Goal: Task Accomplishment & Management: Complete application form

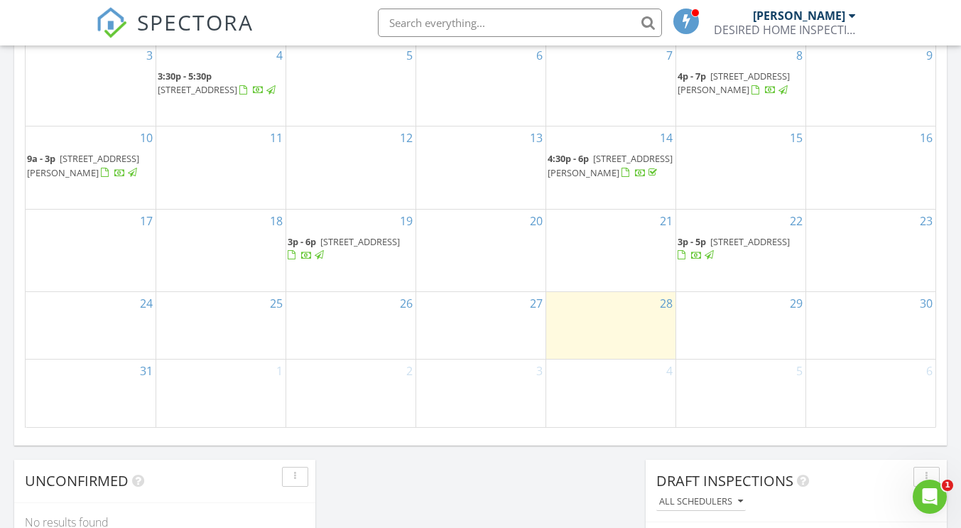
scroll to position [867, 0]
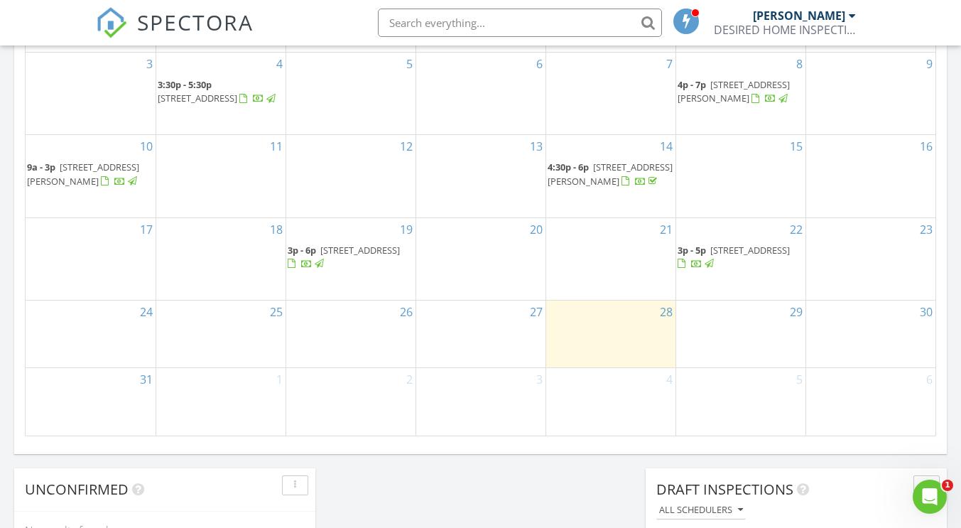
drag, startPoint x: 337, startPoint y: 260, endPoint x: 328, endPoint y: 286, distance: 27.8
click at [328, 256] on span "162 Decatur St Apt 1, BROOKLYN 11233" at bounding box center [360, 250] width 80 height 13
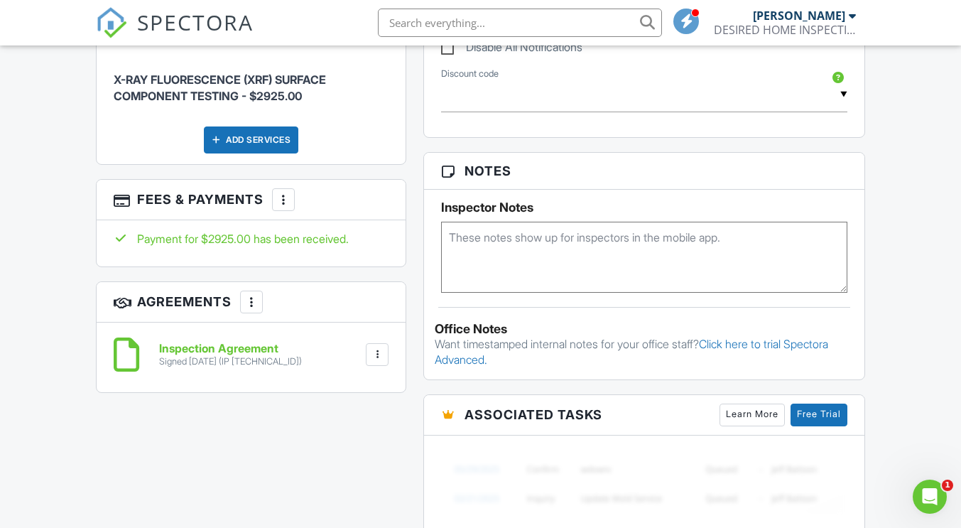
scroll to position [812, 0]
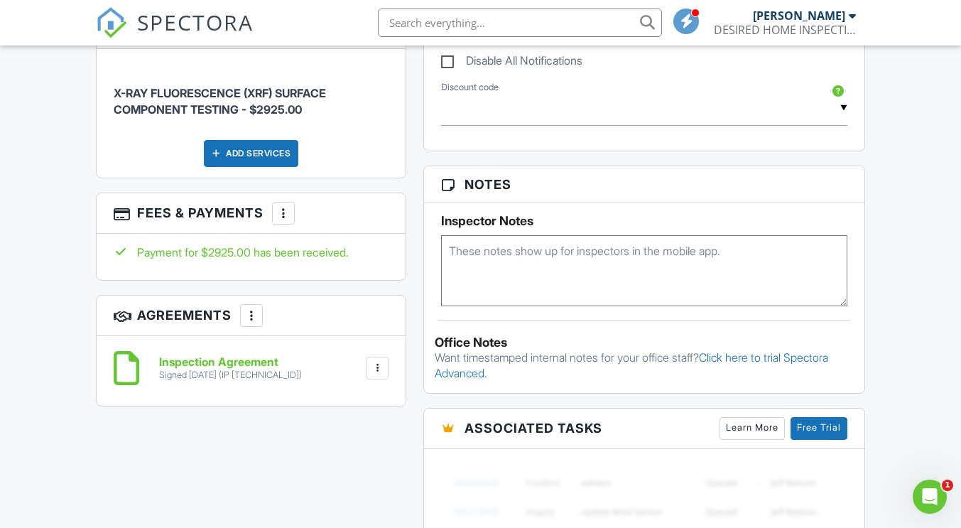
click at [226, 369] on h6 "Inspection Agreement" at bounding box center [230, 362] width 143 height 13
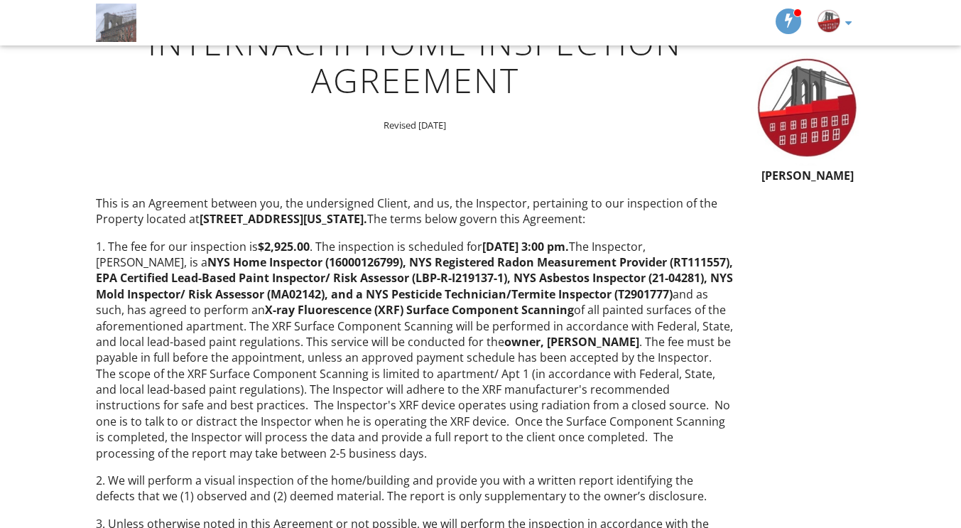
scroll to position [145, 0]
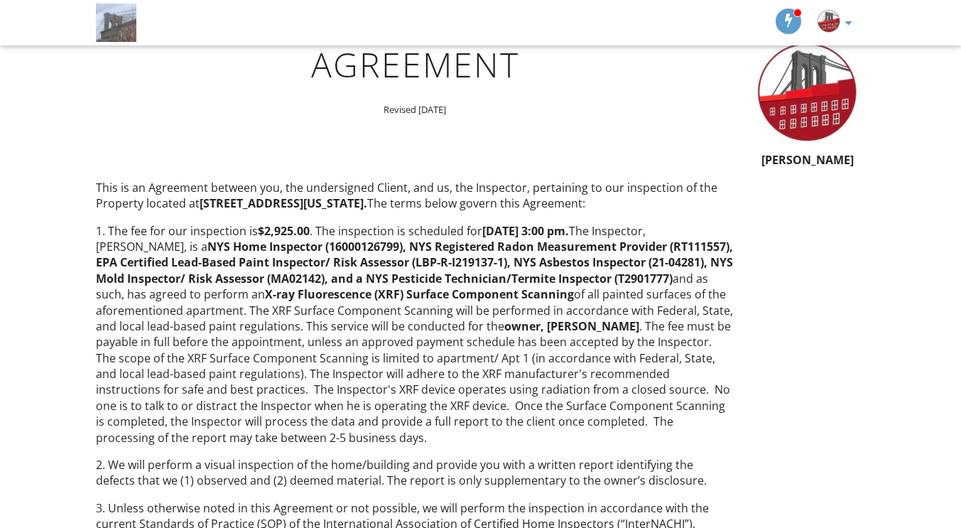
drag, startPoint x: 106, startPoint y: 227, endPoint x: 641, endPoint y: 438, distance: 575.1
click at [641, 438] on p "1. The fee for our inspection is $2,925.00 . The inspection is scheduled for Tu…" at bounding box center [415, 334] width 638 height 222
copy p "The fee for our inspection is $2,925.00 . The inspection is scheduled for Tuesd…"
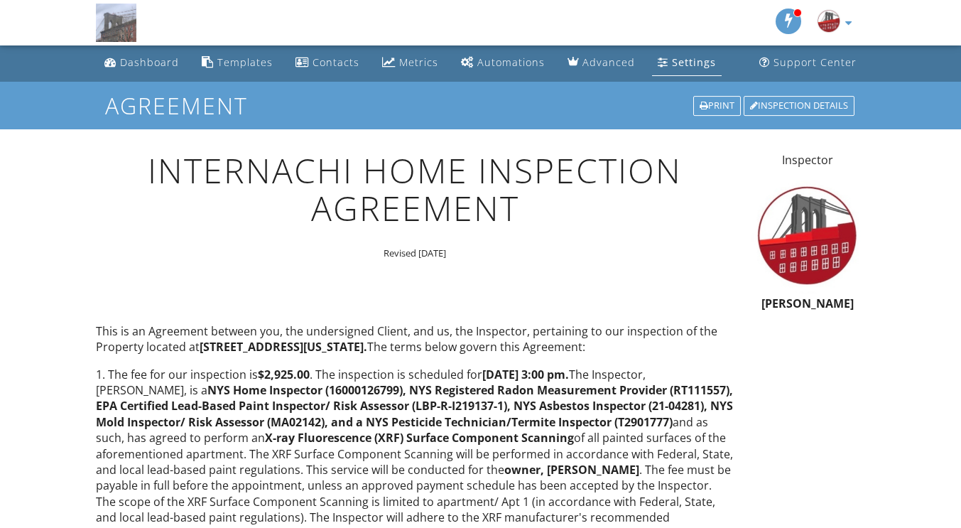
scroll to position [0, 0]
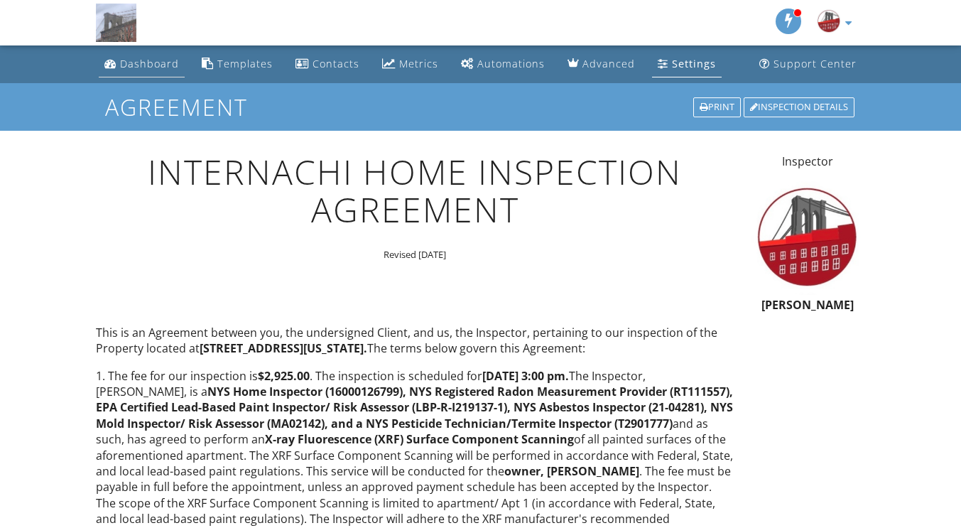
click at [132, 68] on div "Dashboard" at bounding box center [149, 63] width 59 height 13
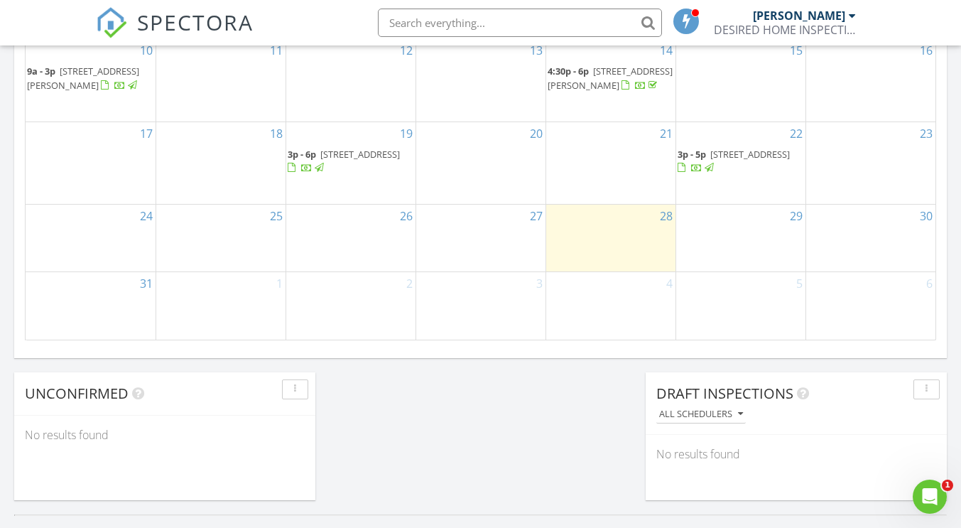
scroll to position [979, 0]
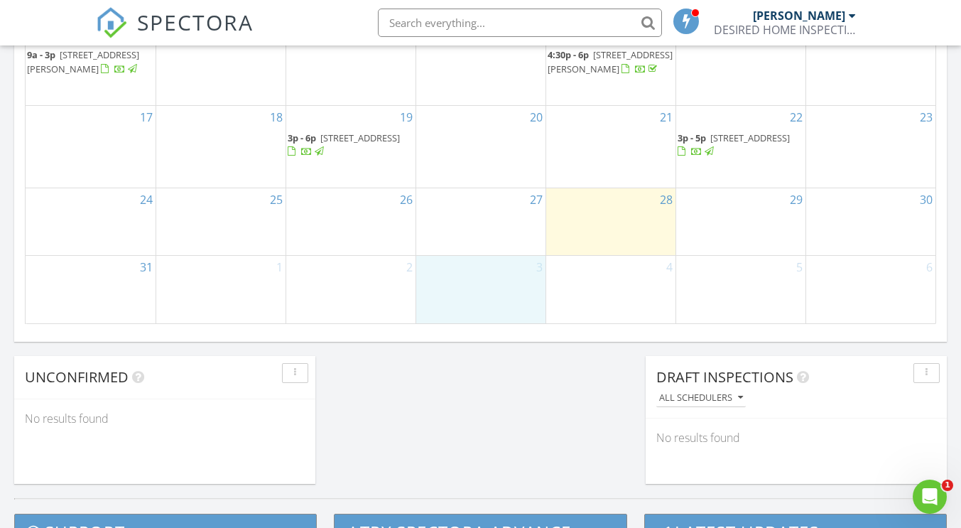
click at [479, 299] on div "3" at bounding box center [480, 289] width 129 height 67
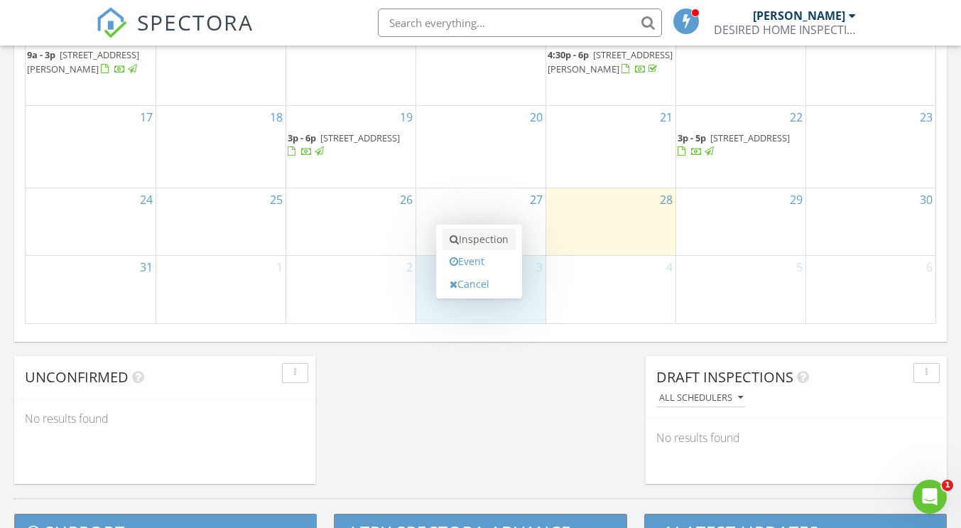
click at [469, 236] on link "Inspection" at bounding box center [478, 239] width 73 height 23
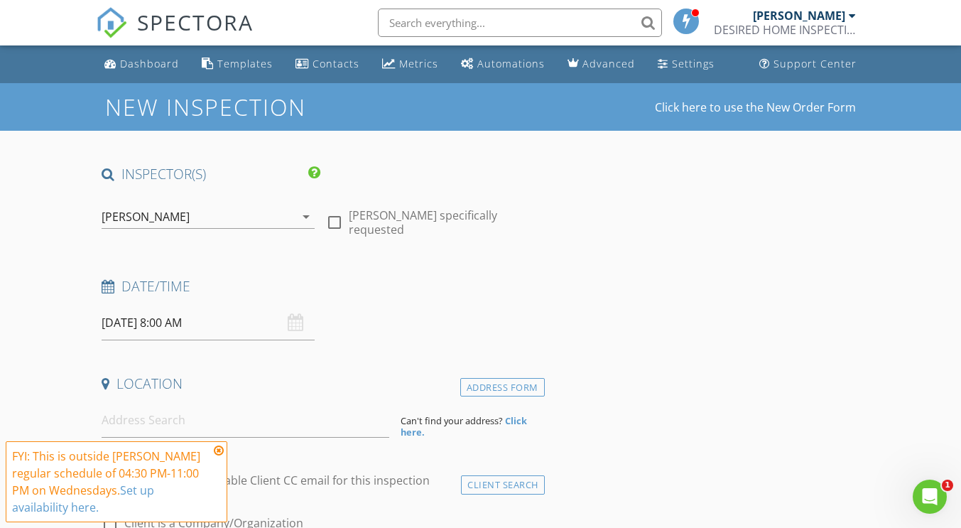
click at [334, 218] on div at bounding box center [334, 222] width 24 height 24
checkbox input "true"
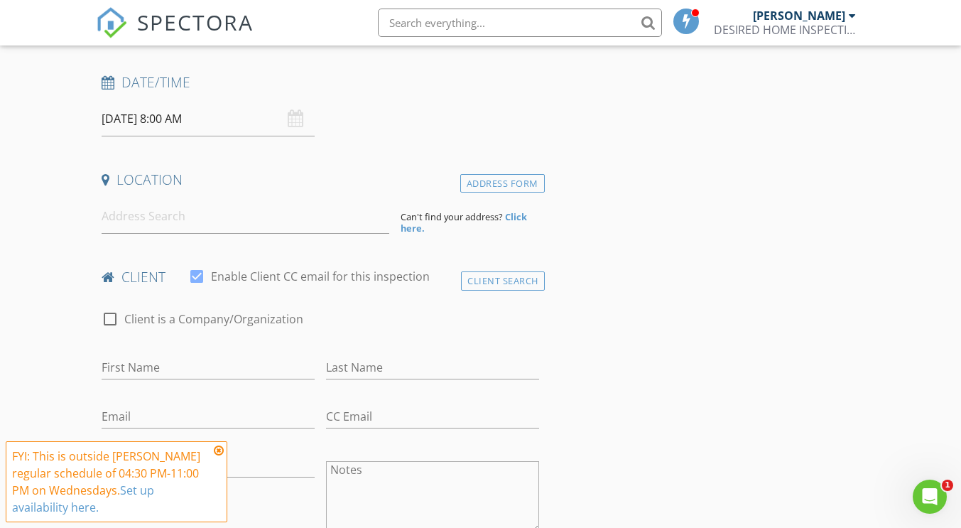
scroll to position [201, 0]
click at [153, 121] on input "09/03/2025 8:00 AM" at bounding box center [208, 121] width 213 height 35
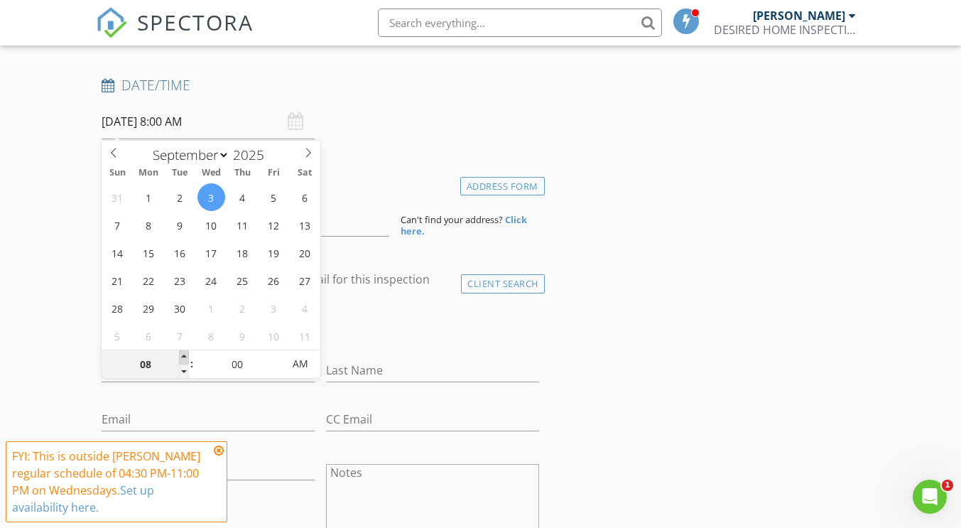
type input "09"
type input "09/03/2025 9:00 AM"
click at [184, 359] on span at bounding box center [184, 357] width 10 height 14
type input "10"
type input "09/03/2025 10:00 AM"
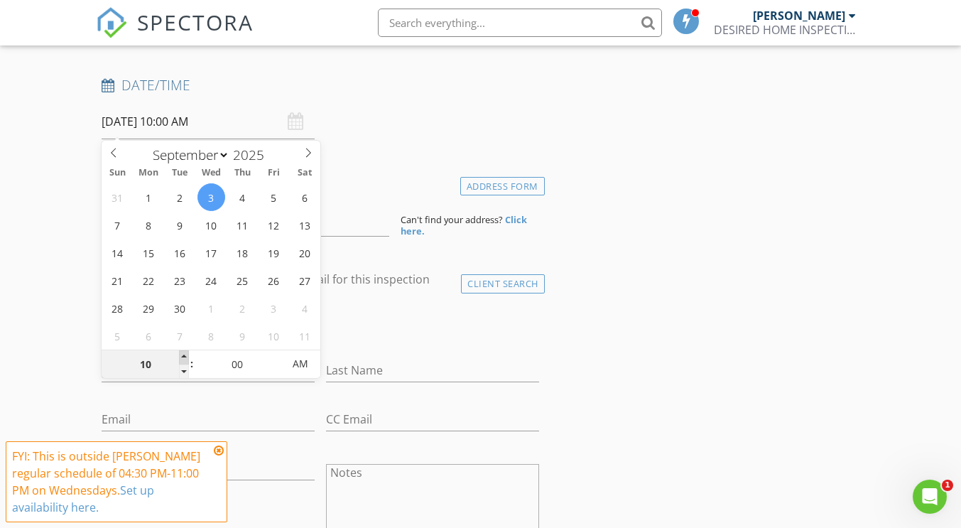
click at [184, 359] on span at bounding box center [184, 357] width 10 height 14
type input "11"
type input "09/03/2025 11:00 AM"
click at [184, 359] on span at bounding box center [184, 357] width 10 height 14
type input "12"
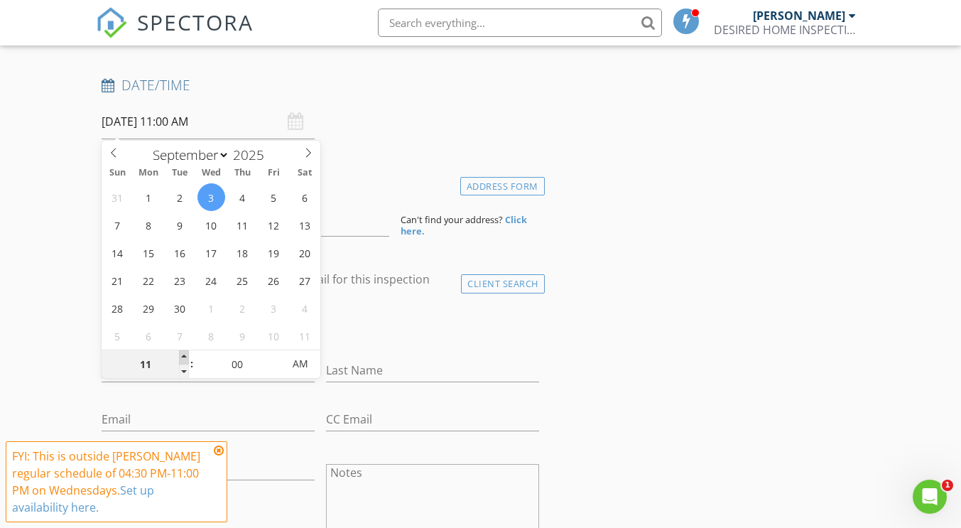
type input "09/03/2025 12:00 PM"
click at [184, 359] on span at bounding box center [184, 357] width 10 height 14
type input "01"
type input "09/03/2025 1:00 PM"
click at [184, 359] on span at bounding box center [184, 357] width 10 height 14
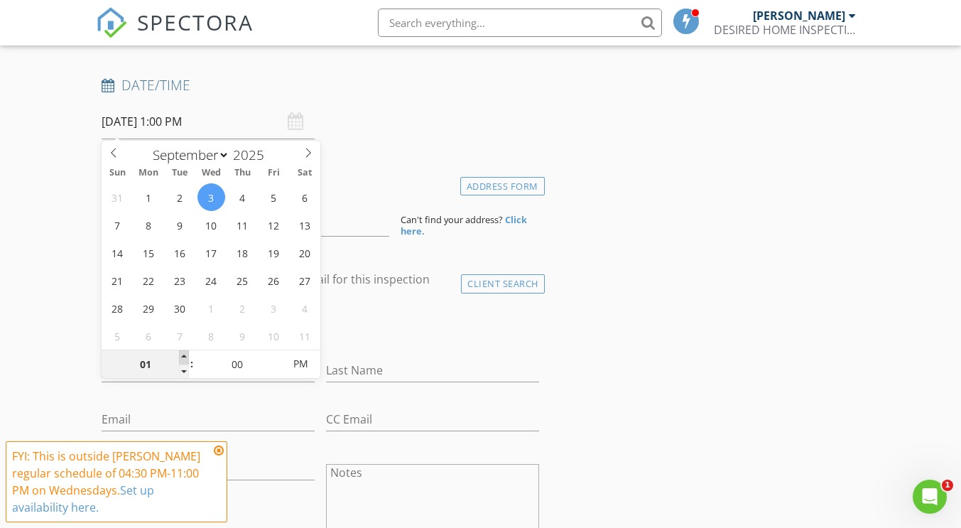
type input "02"
type input "09/03/2025 2:00 PM"
click at [184, 359] on span at bounding box center [184, 357] width 10 height 14
type input "03"
type input "09/03/2025 3:00 PM"
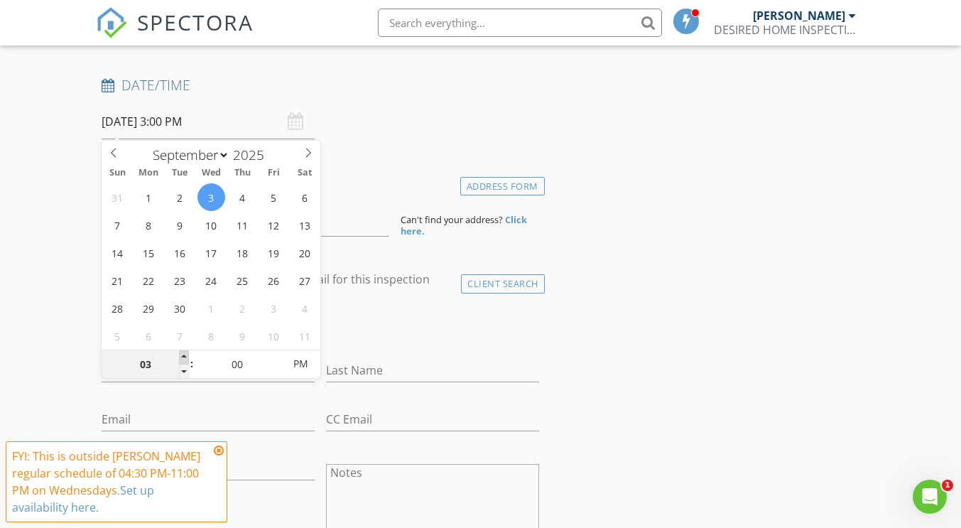
click at [184, 359] on span at bounding box center [184, 357] width 10 height 14
type input "04"
type input "09/03/2025 4:00 PM"
click at [184, 359] on span at bounding box center [184, 357] width 10 height 14
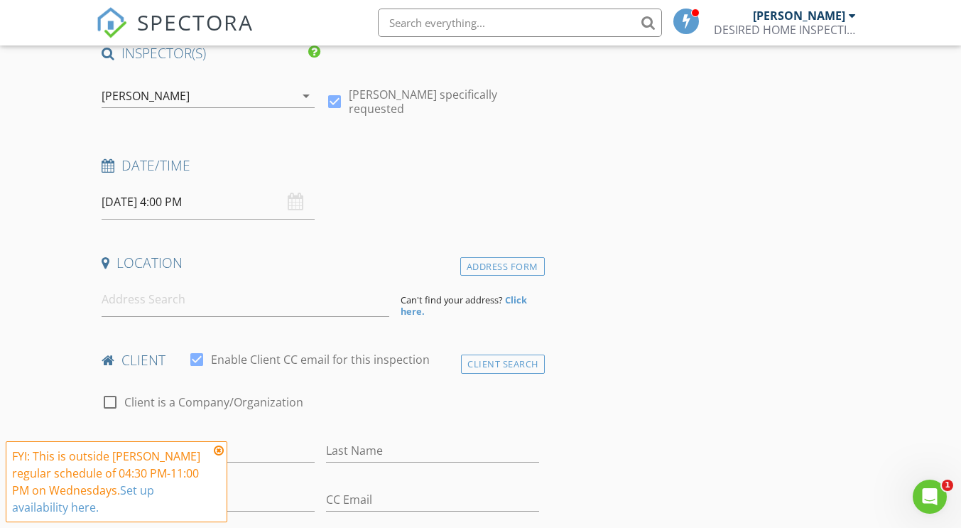
scroll to position [99, 0]
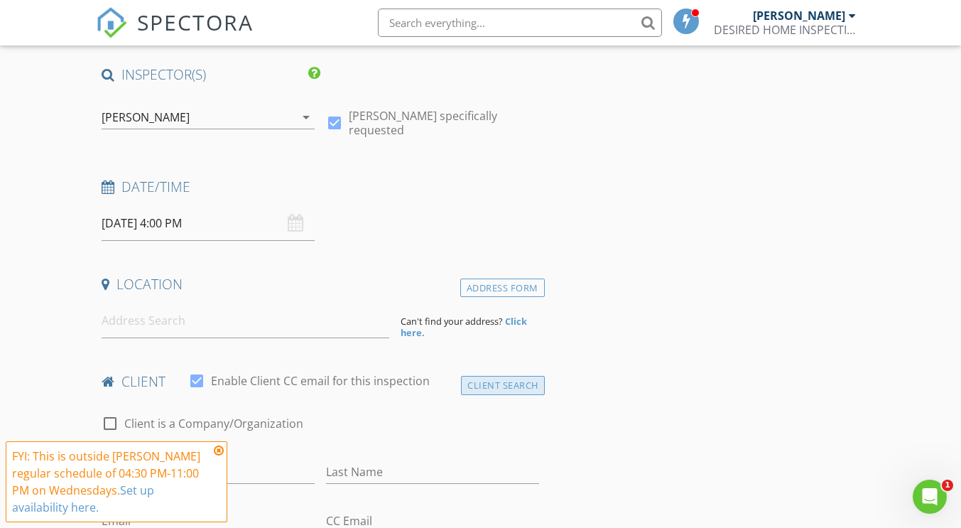
click at [517, 379] on div "Client Search" at bounding box center [503, 385] width 84 height 19
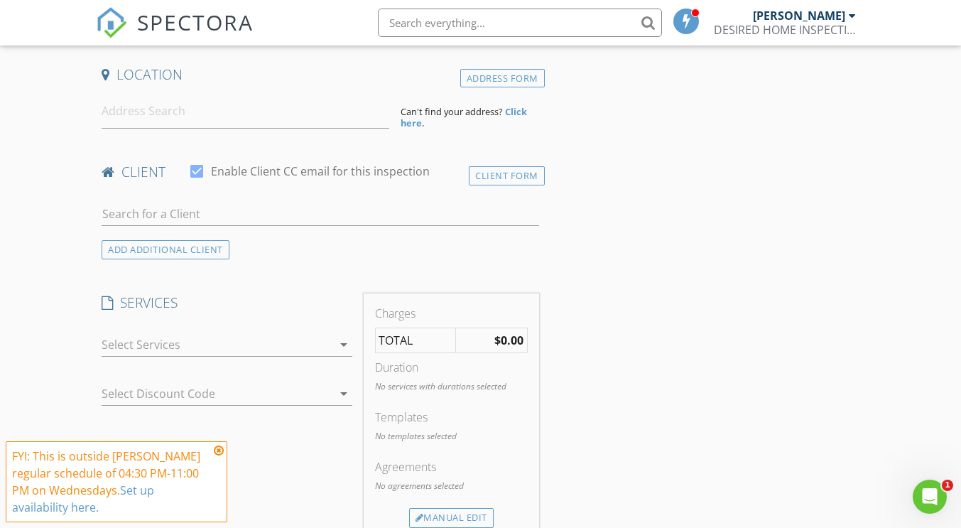
scroll to position [303, 0]
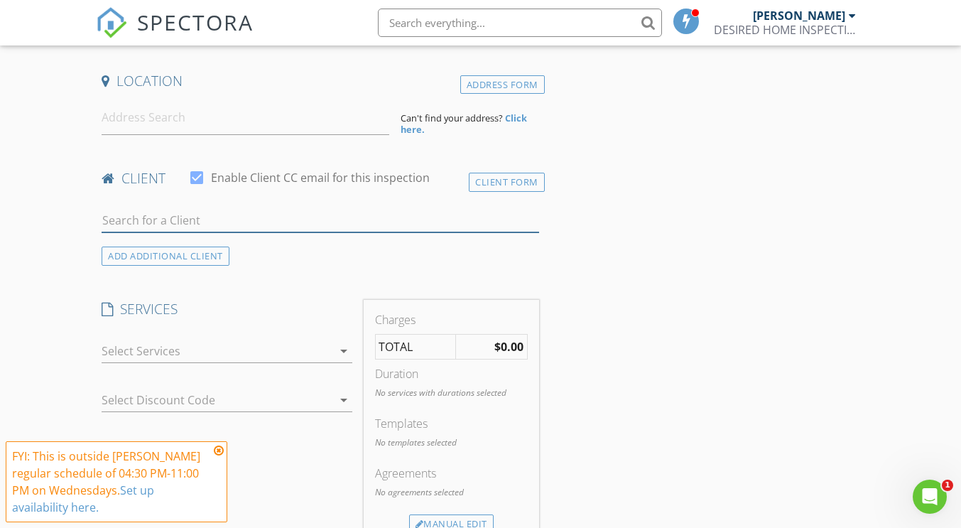
click at [120, 216] on input "text" at bounding box center [320, 220] width 437 height 23
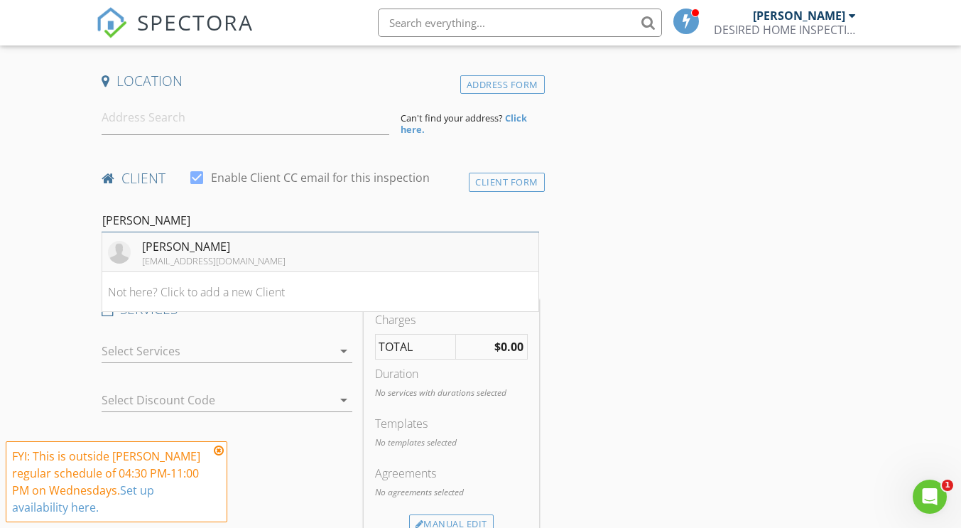
type input "nancy"
click at [186, 244] on div "Nancy Cordova" at bounding box center [213, 246] width 143 height 17
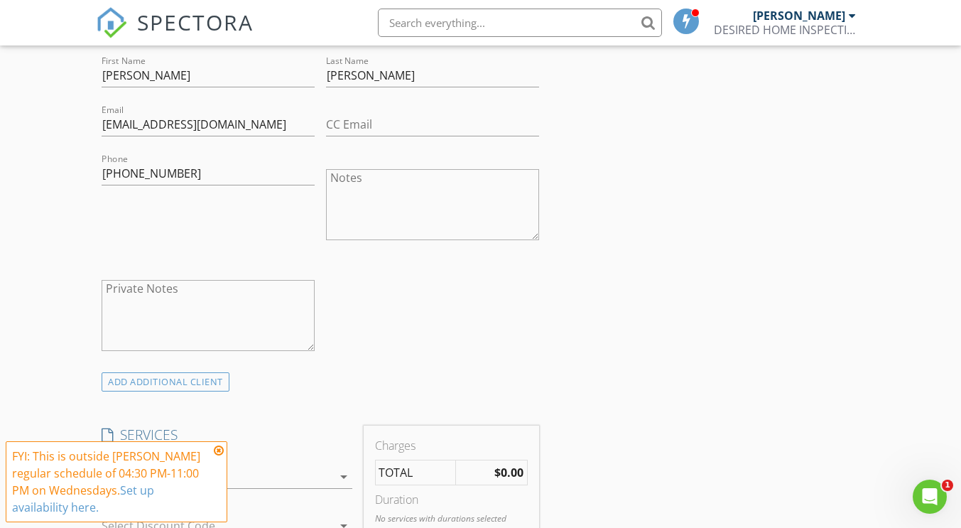
scroll to position [538, 0]
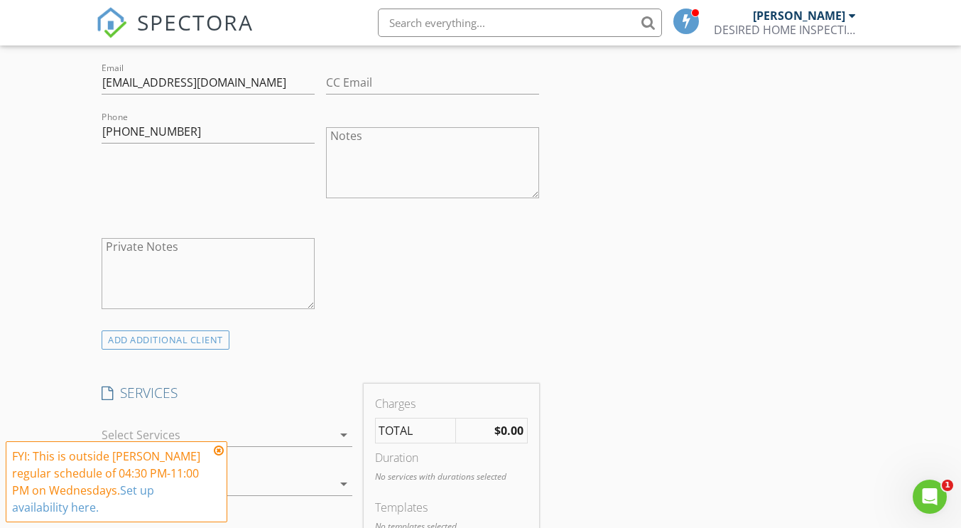
click at [217, 450] on icon at bounding box center [219, 450] width 10 height 11
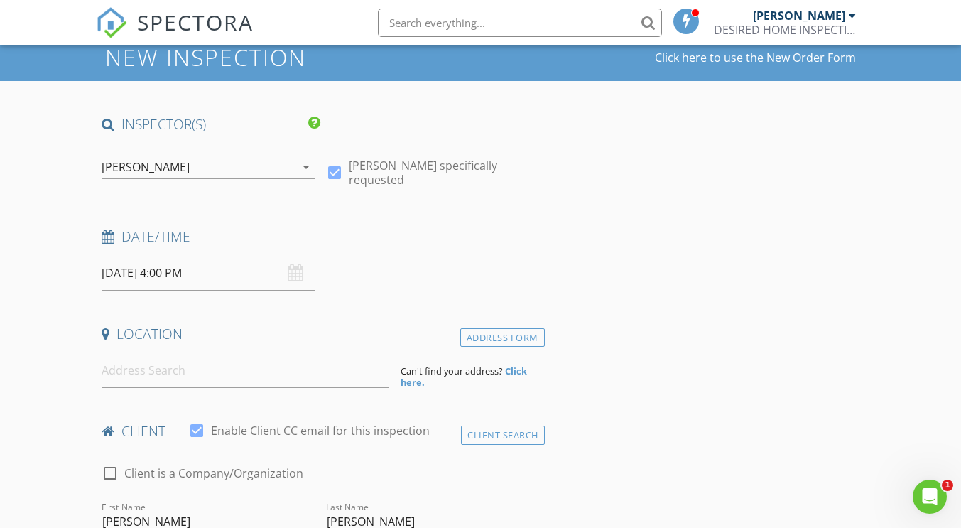
scroll to position [0, 0]
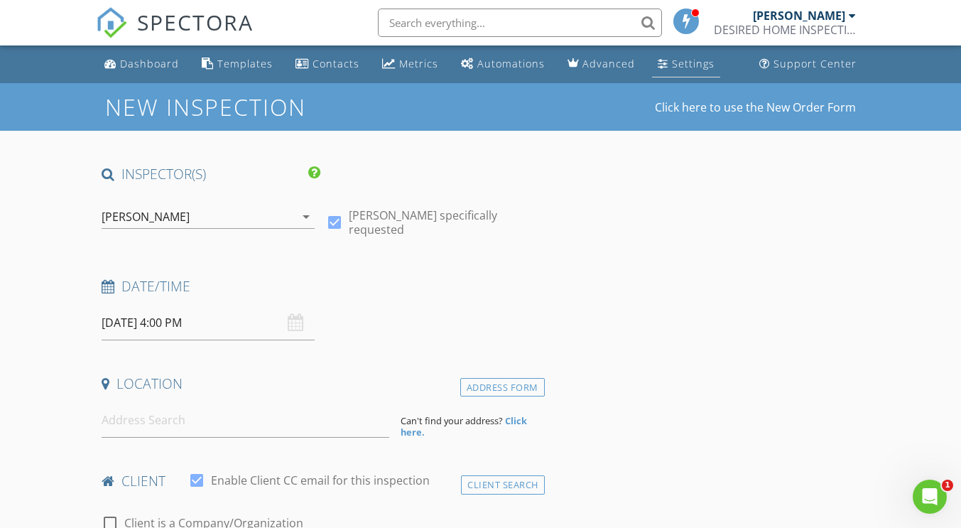
click at [672, 62] on div "Settings" at bounding box center [693, 63] width 43 height 13
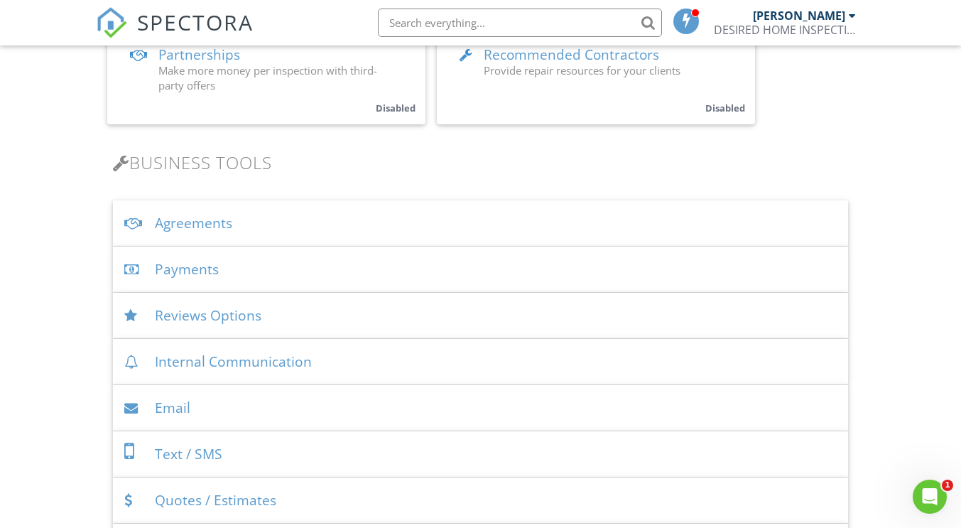
scroll to position [377, 0]
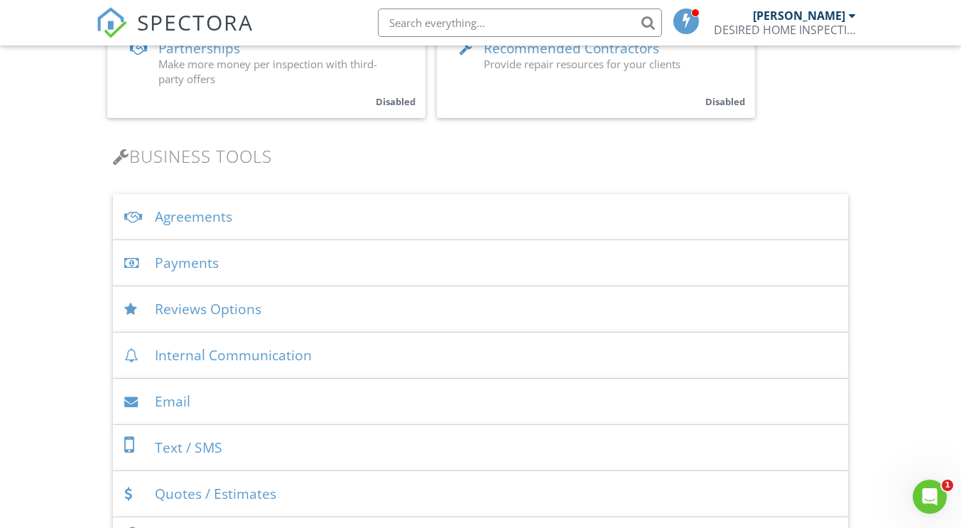
click at [192, 214] on div "Agreements" at bounding box center [480, 217] width 734 height 46
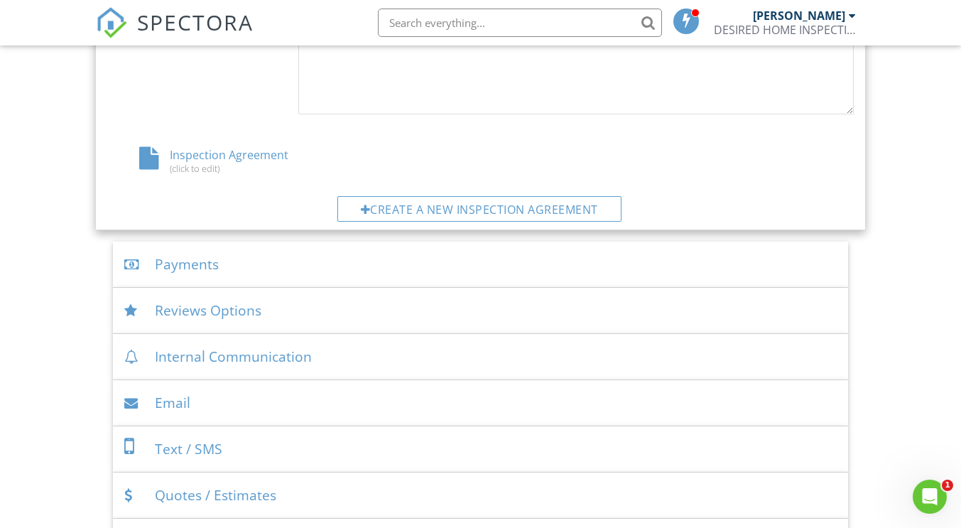
scroll to position [800, 0]
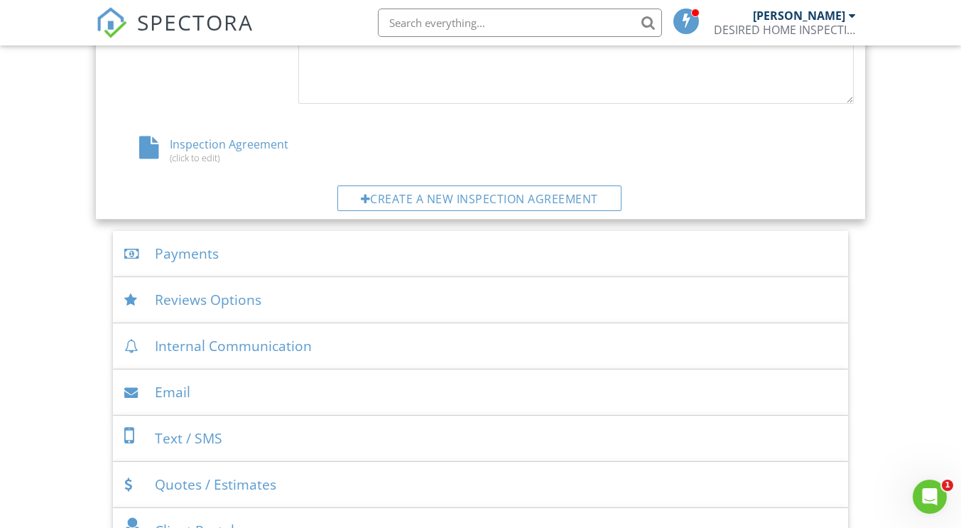
click at [246, 146] on div "Inspection Agreement (click to edit)" at bounding box center [231, 149] width 249 height 27
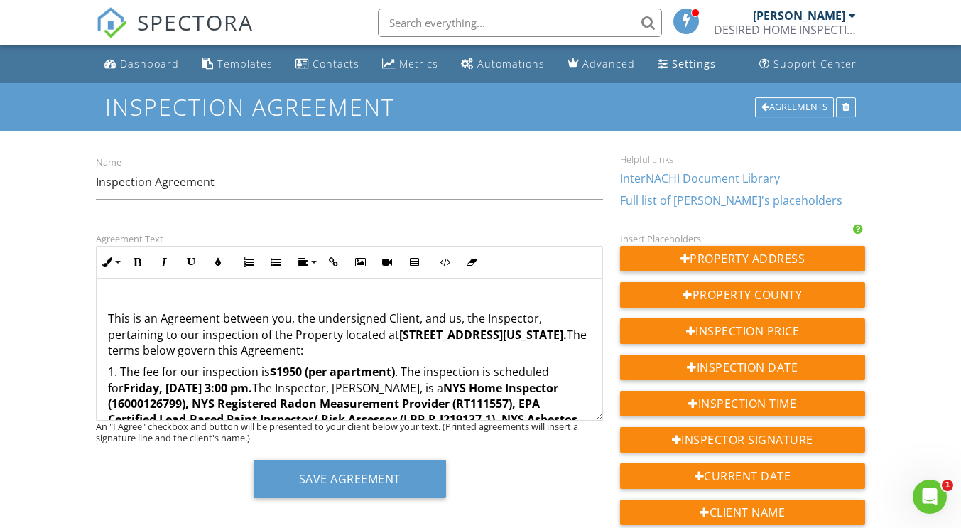
scroll to position [62, 0]
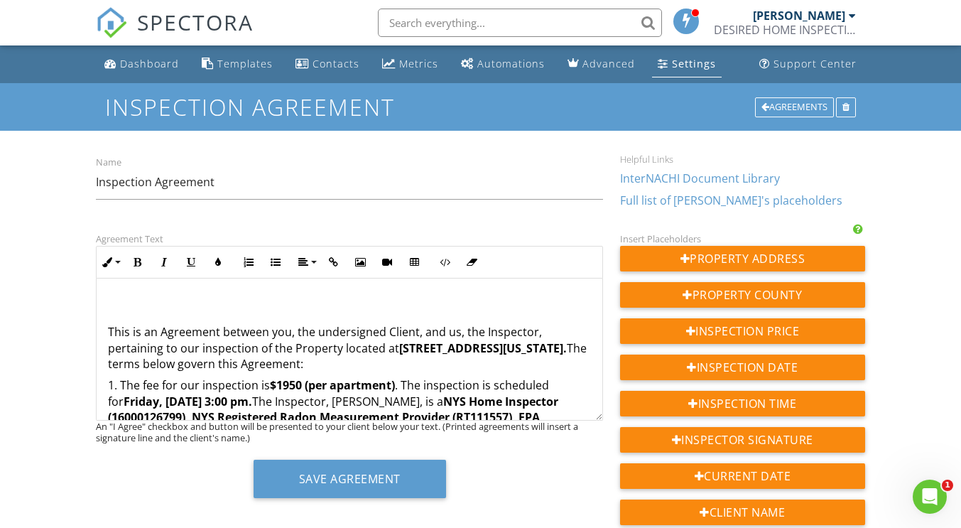
click at [563, 356] on strong "." at bounding box center [565, 348] width 4 height 16
drag, startPoint x: 395, startPoint y: 344, endPoint x: 141, endPoint y: 361, distance: 254.1
click at [141, 361] on p "This is an Agreement between you, the undersigned Client, and us, the Inspector…" at bounding box center [349, 348] width 483 height 48
click at [135, 261] on icon "button" at bounding box center [137, 262] width 10 height 10
click at [395, 385] on strong "$1950 (per apartment)" at bounding box center [332, 385] width 125 height 16
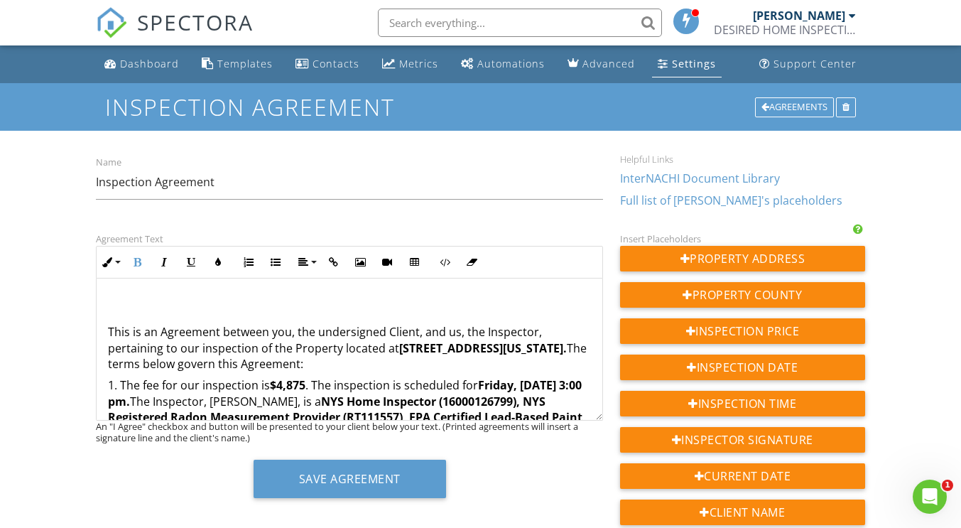
click at [163, 386] on p "1. The fee for our inspection is $4,875 . The inspection is scheduled for Fri d…" at bounding box center [349, 528] width 483 height 302
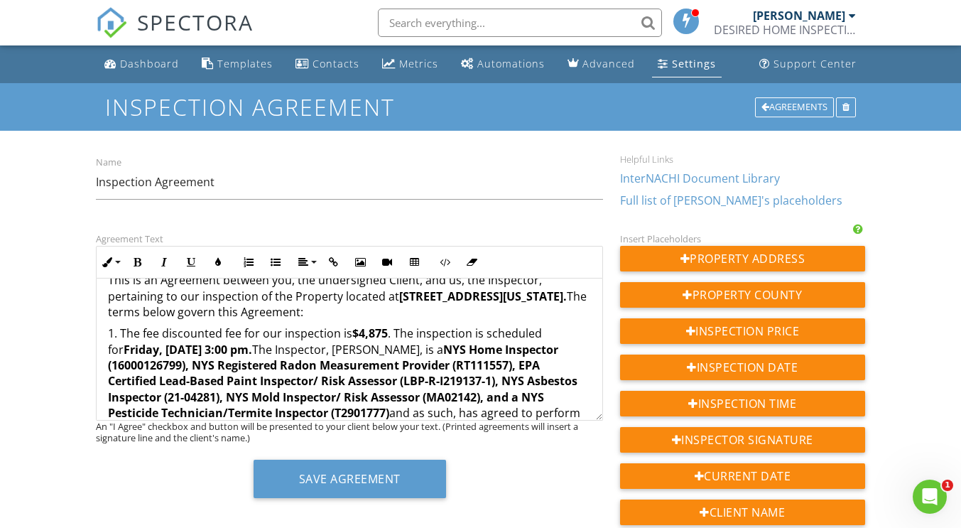
scroll to position [118, 0]
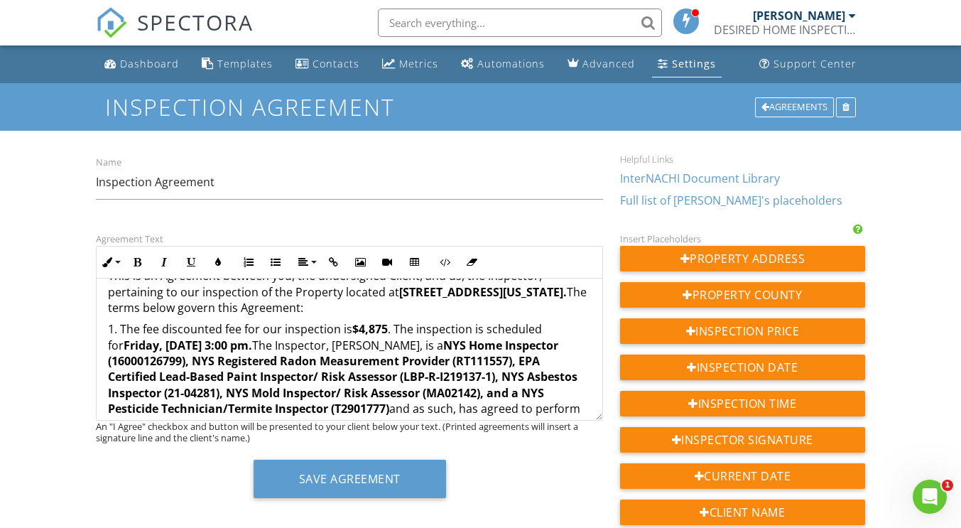
click at [160, 344] on strong "day, August 22, 2025 at 3:00 pm." at bounding box center [195, 345] width 114 height 16
click at [253, 346] on strong ", August 22, 2025 at 3:00 pm." at bounding box center [206, 345] width 93 height 16
click at [253, 344] on strong ", August 22, 2025 at 4:00 pm." at bounding box center [206, 345] width 93 height 16
click at [253, 343] on strong ", August 22, 2025 at 4:00 pm." at bounding box center [206, 345] width 93 height 16
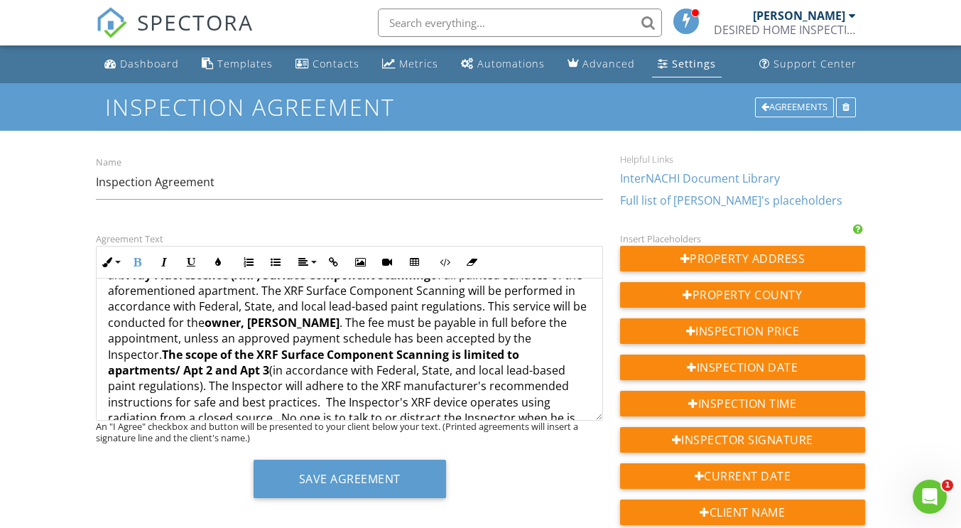
scroll to position [274, 0]
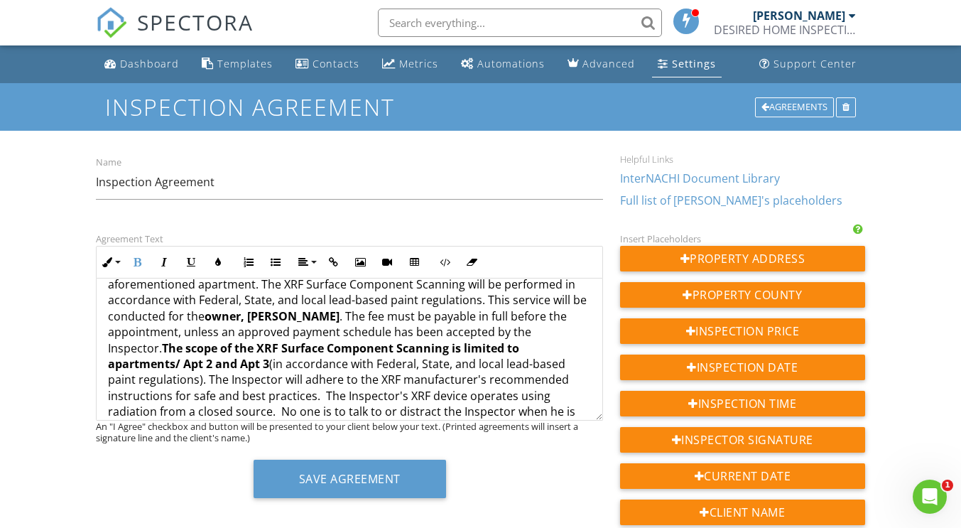
click at [339, 318] on strong "owner, Phyllis E. Humes" at bounding box center [272, 316] width 135 height 16
click at [379, 364] on strong "The scope of the XRF Surface Component Scanning is limited to apartments/ Apt 2…" at bounding box center [313, 355] width 411 height 31
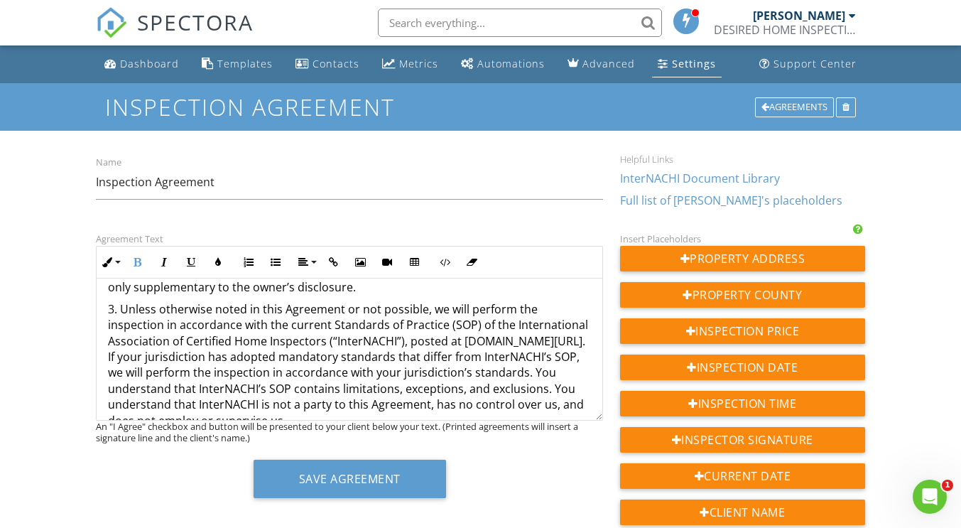
scroll to position [501, 0]
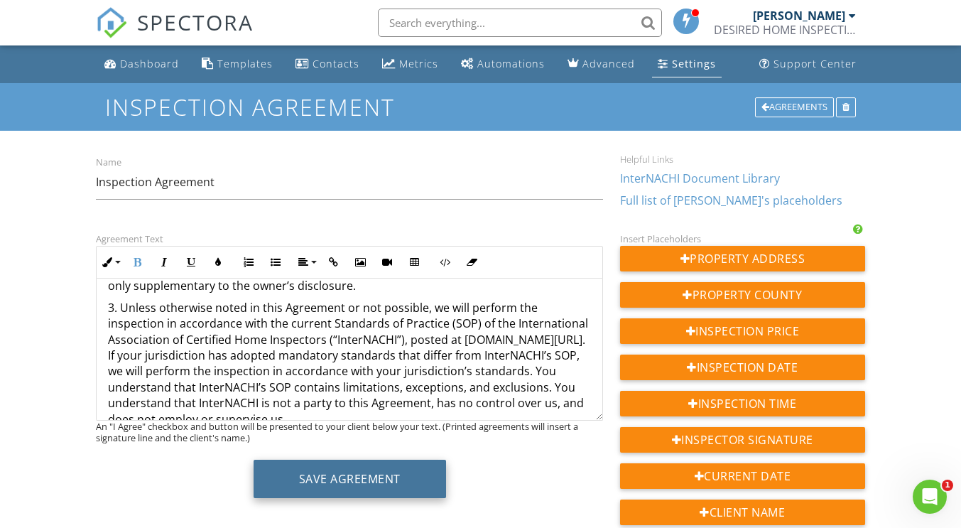
click at [397, 481] on button "Save Agreement" at bounding box center [350, 478] width 192 height 38
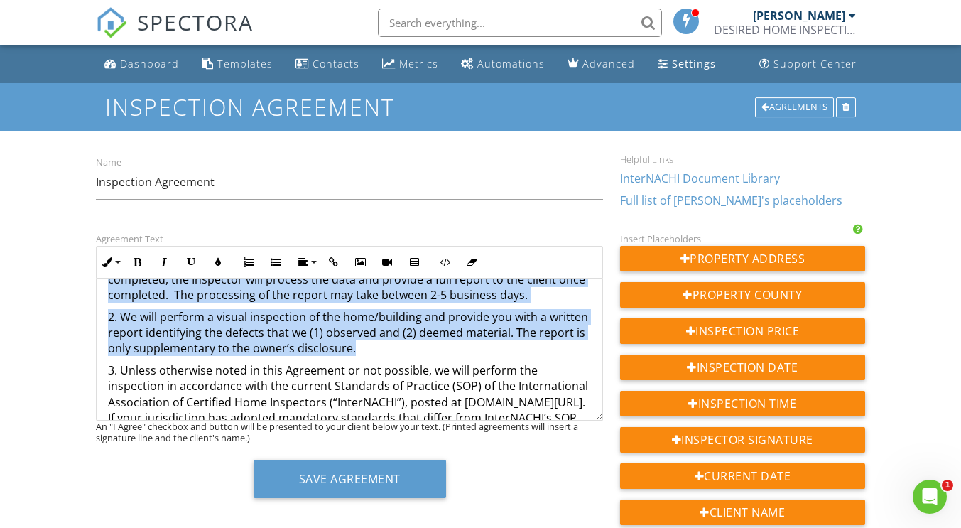
scroll to position [450, 0]
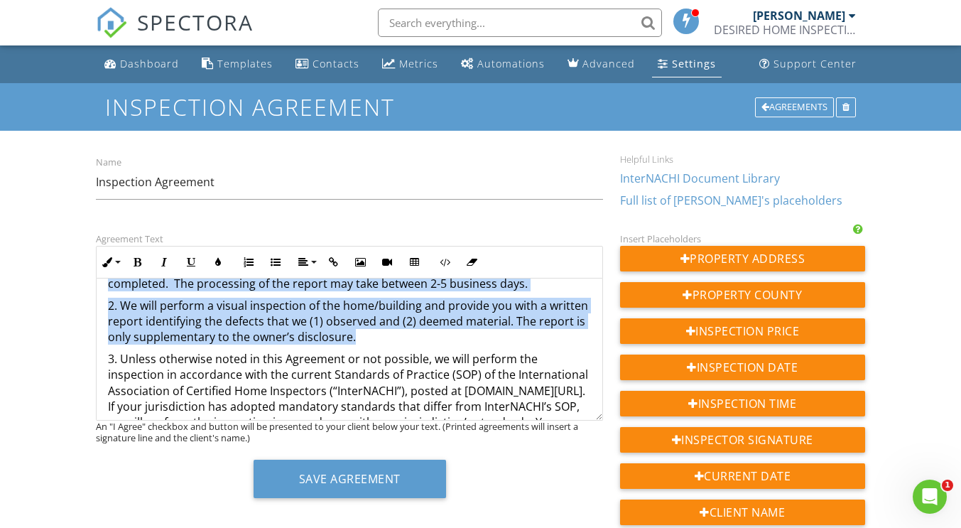
drag, startPoint x: 352, startPoint y: 324, endPoint x: 255, endPoint y: 300, distance: 99.4
click at [255, 291] on p "1. The fee discounted fee for our inspection is $4,875 . The inspection is sche…" at bounding box center [349, 140] width 483 height 302
copy p "The scope of the XRF Surface Component Scanning is limited to apartments 1, 2, …"
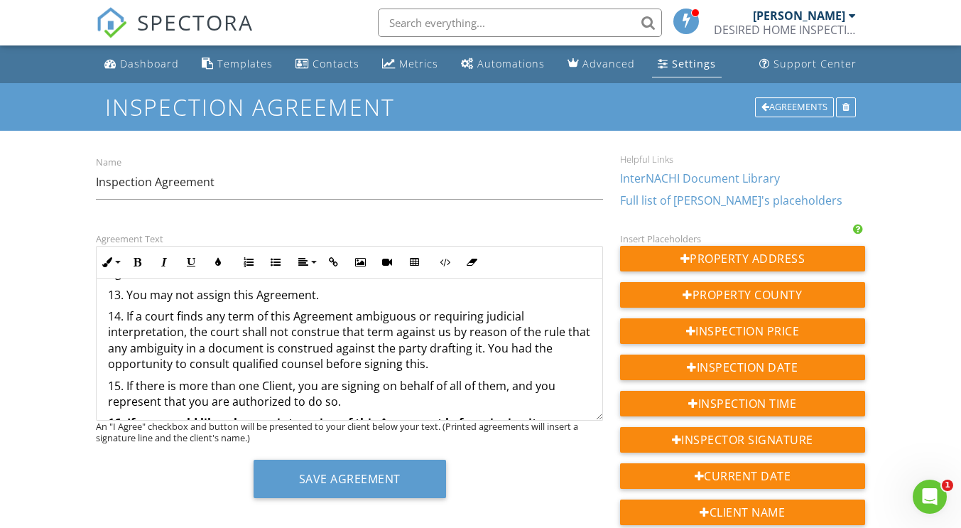
scroll to position [1852, 0]
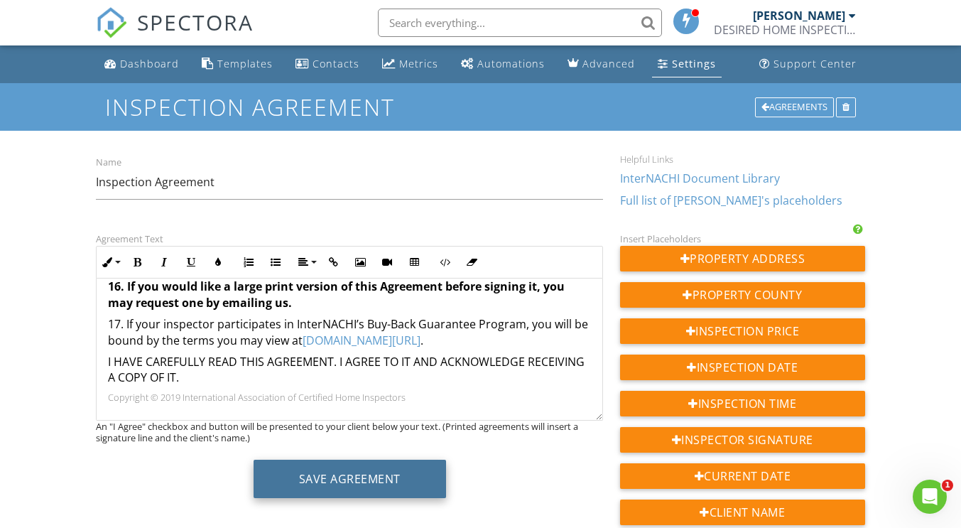
click at [367, 479] on button "Save Agreement" at bounding box center [350, 478] width 192 height 38
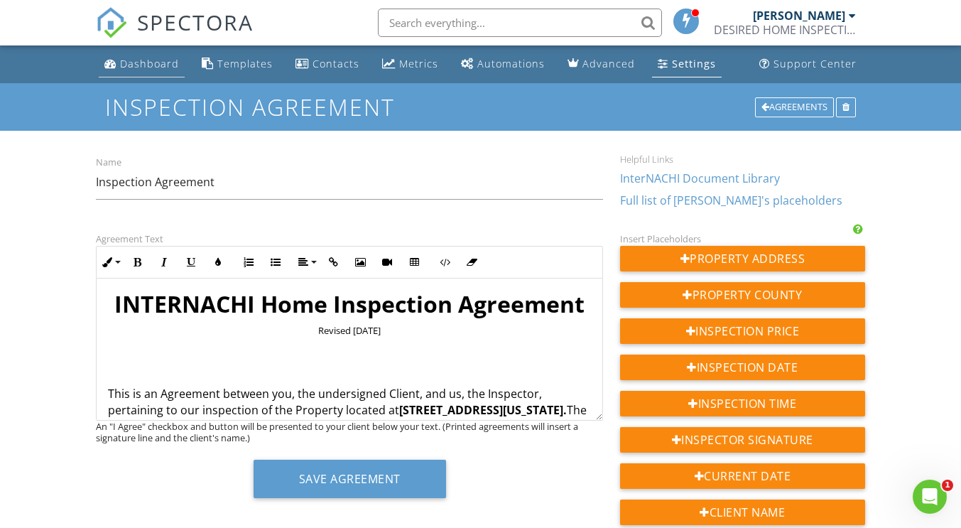
click at [153, 56] on link "Dashboard" at bounding box center [142, 64] width 86 height 26
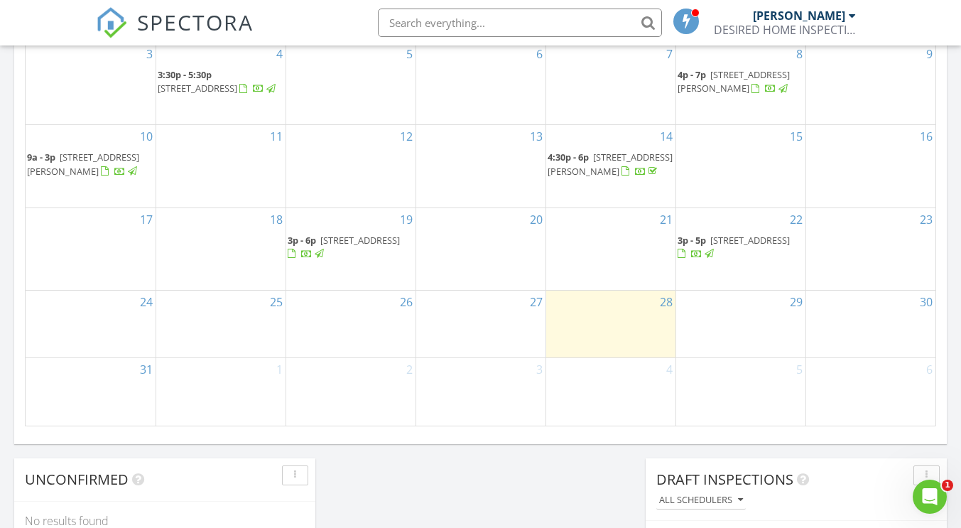
scroll to position [966, 0]
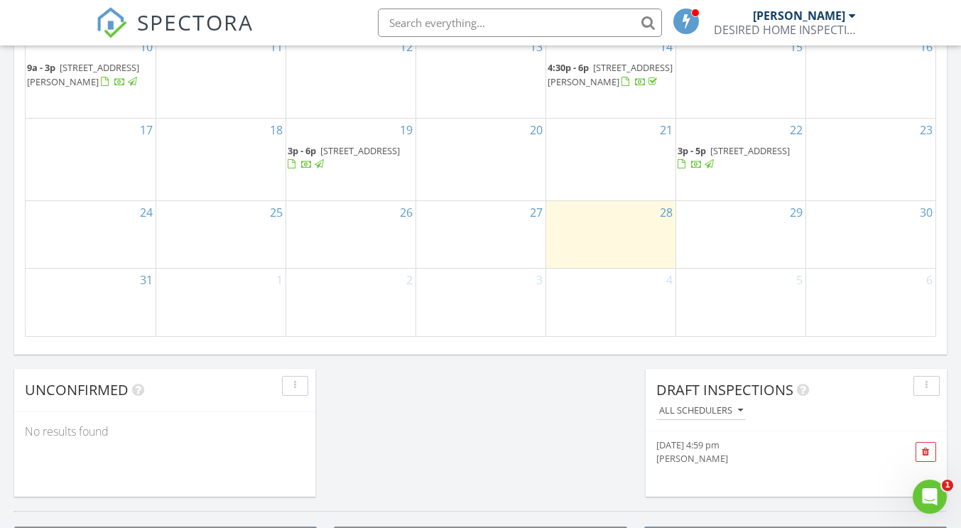
click at [466, 305] on div "3" at bounding box center [480, 301] width 129 height 67
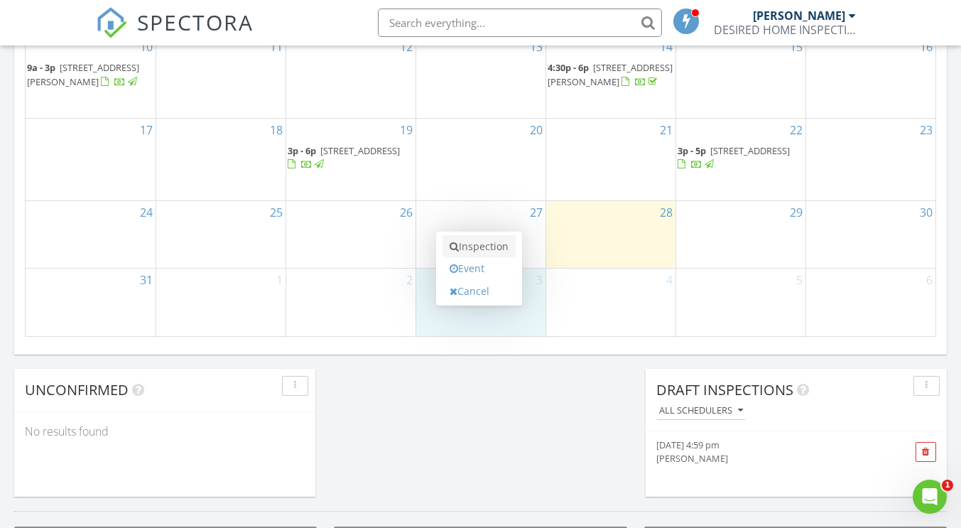
click at [477, 241] on link "Inspection" at bounding box center [478, 246] width 73 height 23
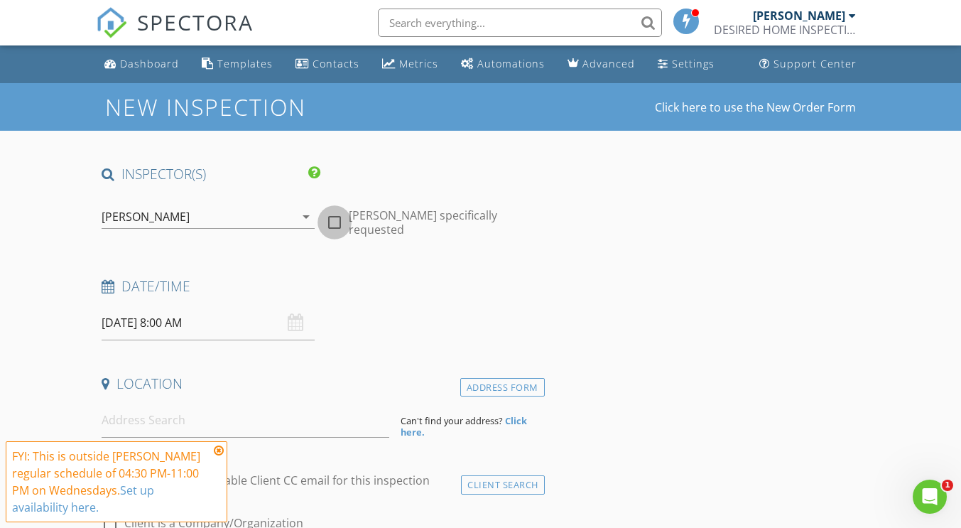
click at [334, 219] on div at bounding box center [334, 222] width 24 height 24
checkbox input "true"
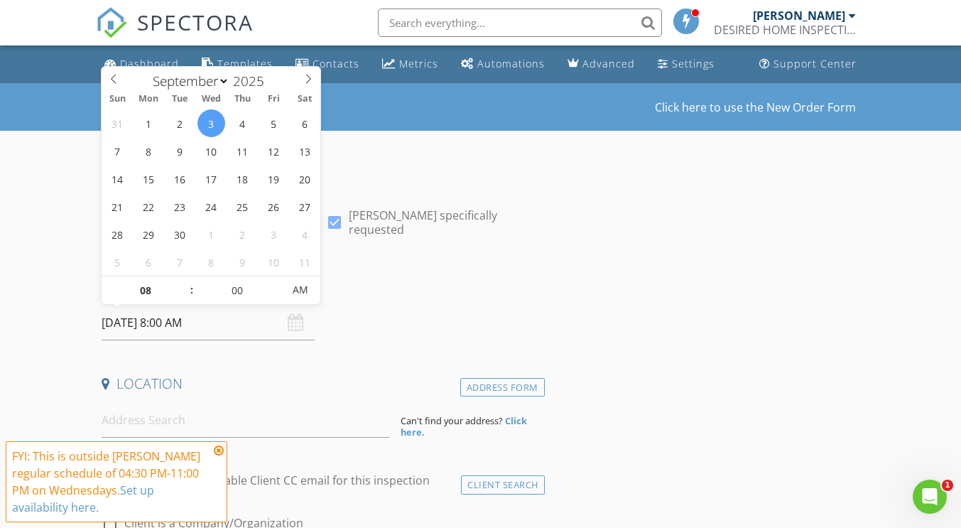
click at [136, 327] on input "09/03/2025 8:00 AM" at bounding box center [208, 322] width 213 height 35
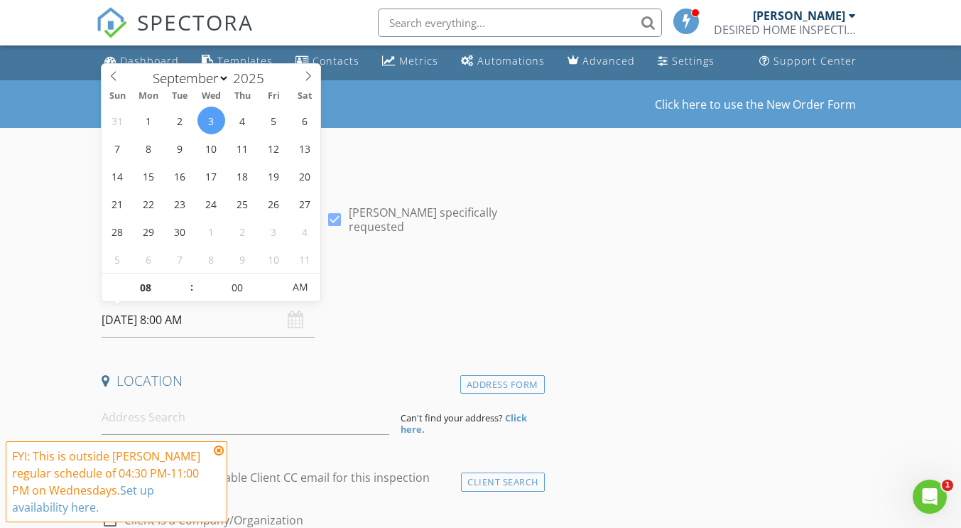
scroll to position [4, 0]
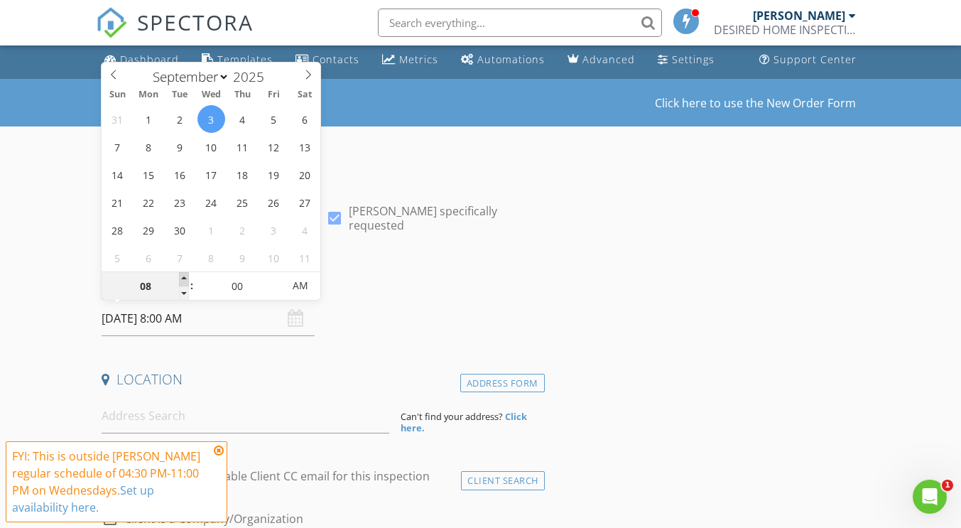
type input "09/03/2025 9:00 AM"
type input "09"
click at [184, 276] on span at bounding box center [184, 279] width 10 height 14
type input "09/03/2025 10:00 AM"
type input "10"
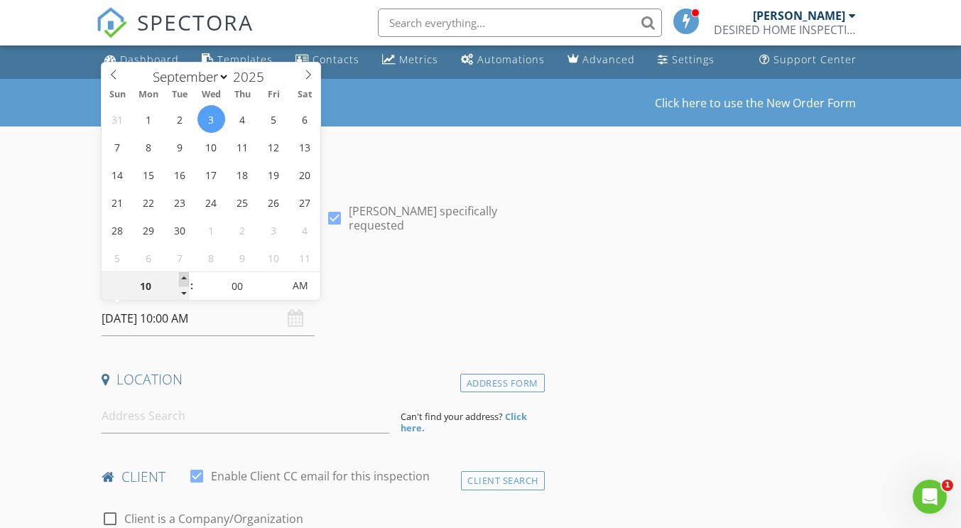
click at [185, 275] on span at bounding box center [184, 279] width 10 height 14
type input "09/03/2025 11:00 AM"
type input "11"
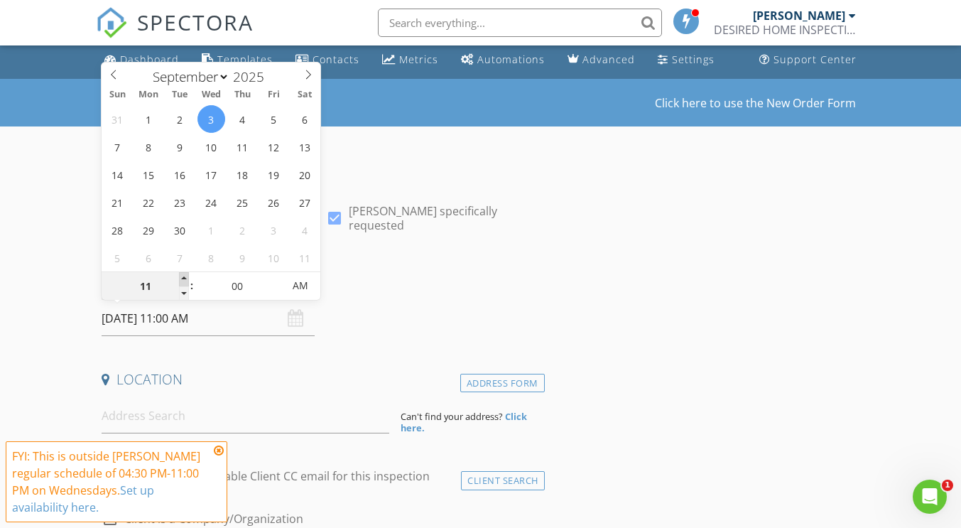
click at [185, 275] on span at bounding box center [184, 279] width 10 height 14
type input "09/03/2025 12:00 PM"
type input "12"
click at [185, 275] on span at bounding box center [184, 279] width 10 height 14
type input "09/03/2025 1:00 PM"
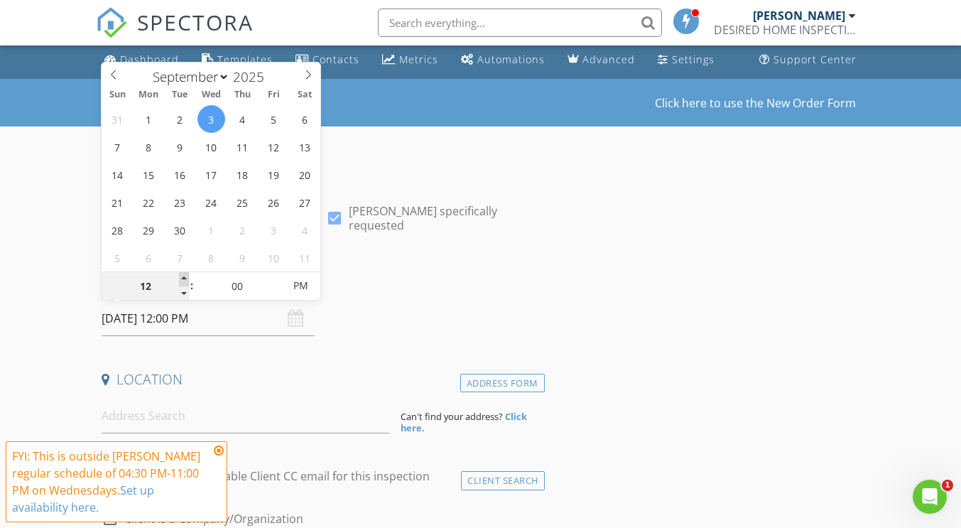
type input "01"
click at [185, 275] on span at bounding box center [184, 279] width 10 height 14
type input "09/03/2025 2:00 PM"
type input "02"
click at [185, 275] on span at bounding box center [184, 279] width 10 height 14
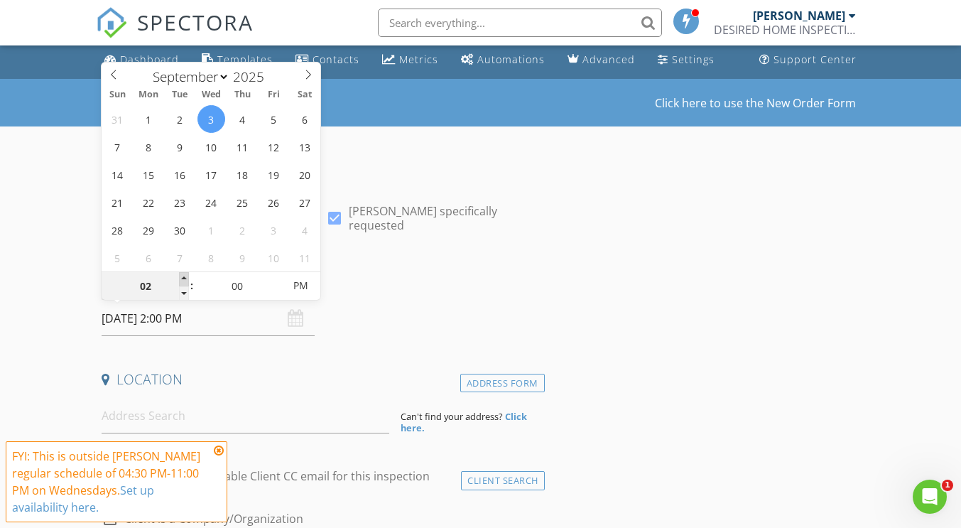
type input "09/03/2025 3:00 PM"
type input "03"
click at [185, 275] on span at bounding box center [184, 279] width 10 height 14
type input "[DATE] 4:00 PM"
type input "04"
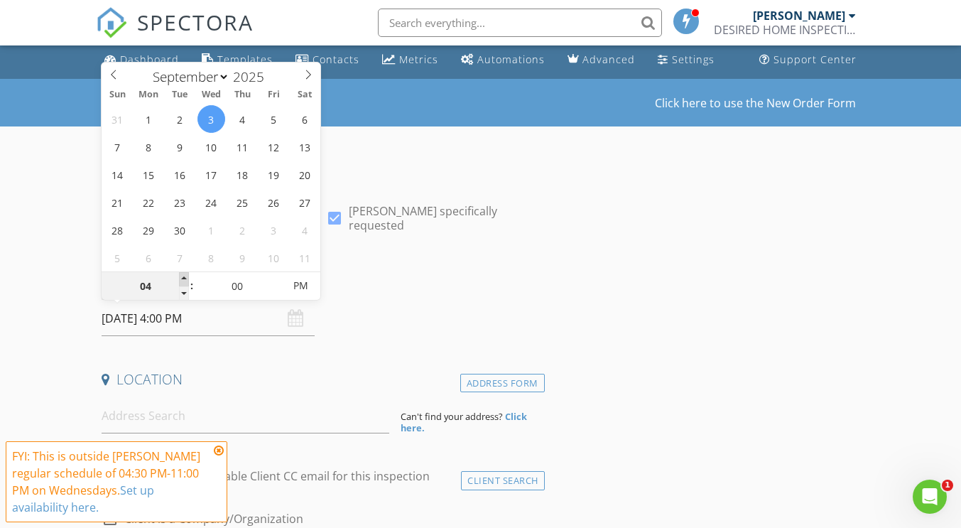
click at [185, 274] on span at bounding box center [184, 279] width 10 height 14
click at [427, 309] on div "Date/Time 09/03/2025 4:00 PM" at bounding box center [320, 304] width 448 height 63
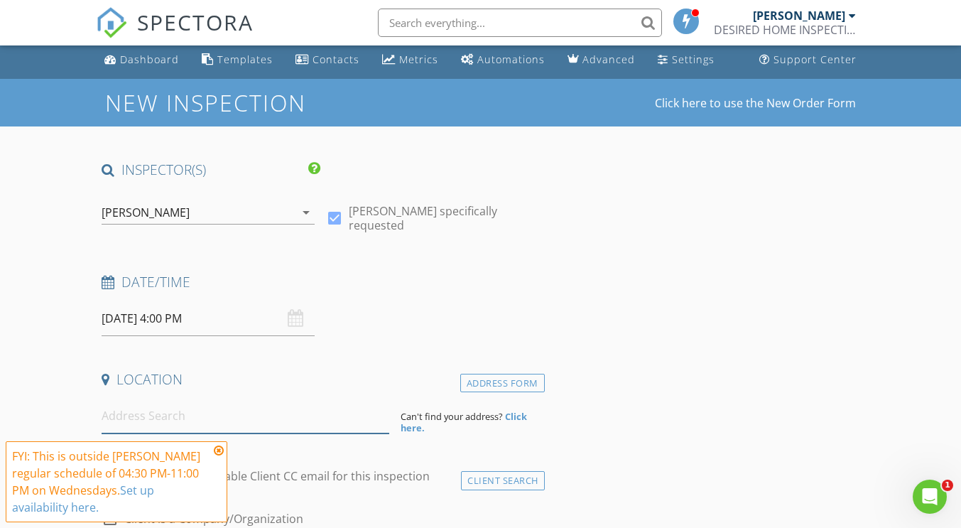
click at [122, 416] on input at bounding box center [246, 415] width 288 height 35
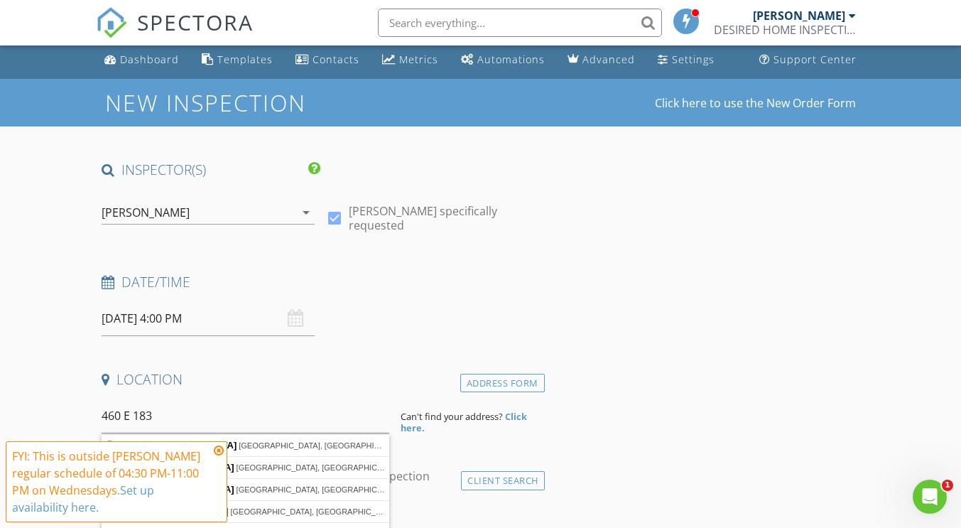
click at [222, 448] on icon at bounding box center [219, 450] width 10 height 11
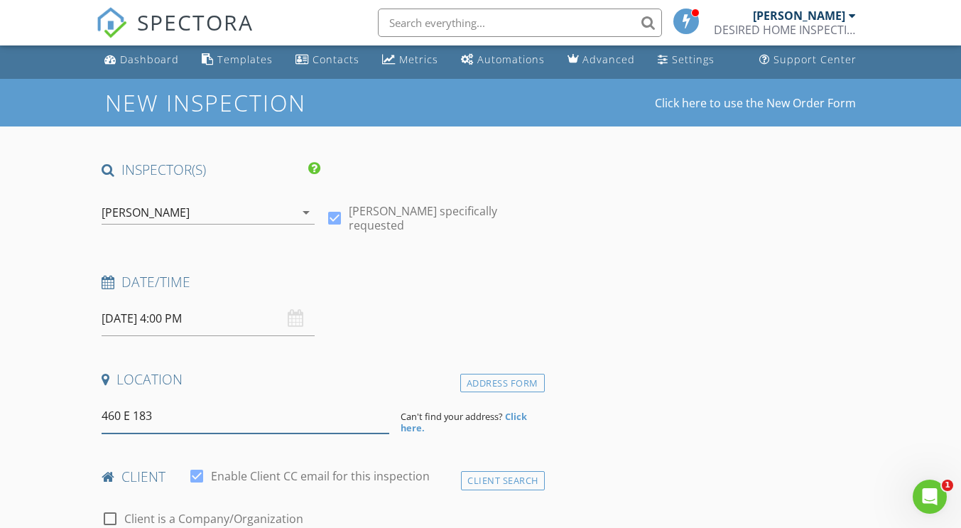
click at [178, 415] on input "460 E 183" at bounding box center [246, 415] width 288 height 35
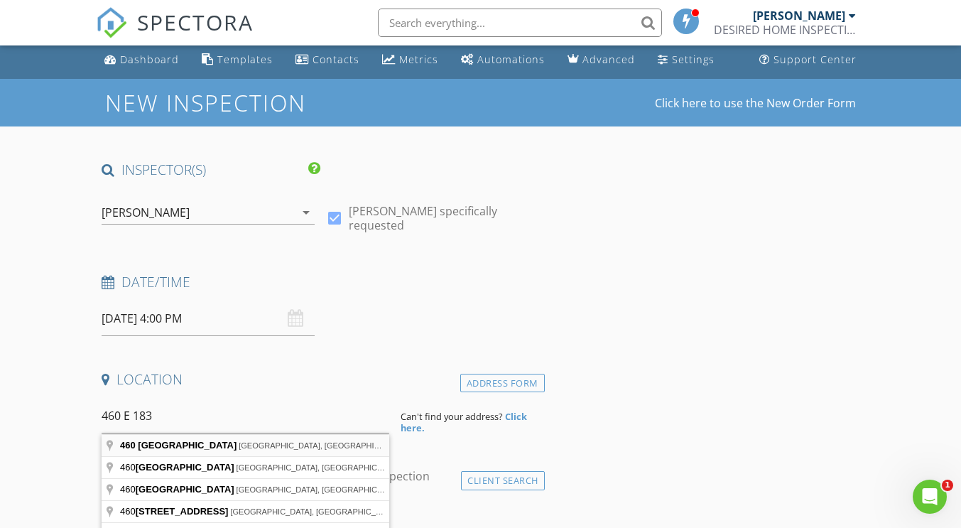
type input "460 East 183rd Street, The Bronx, NY, USA"
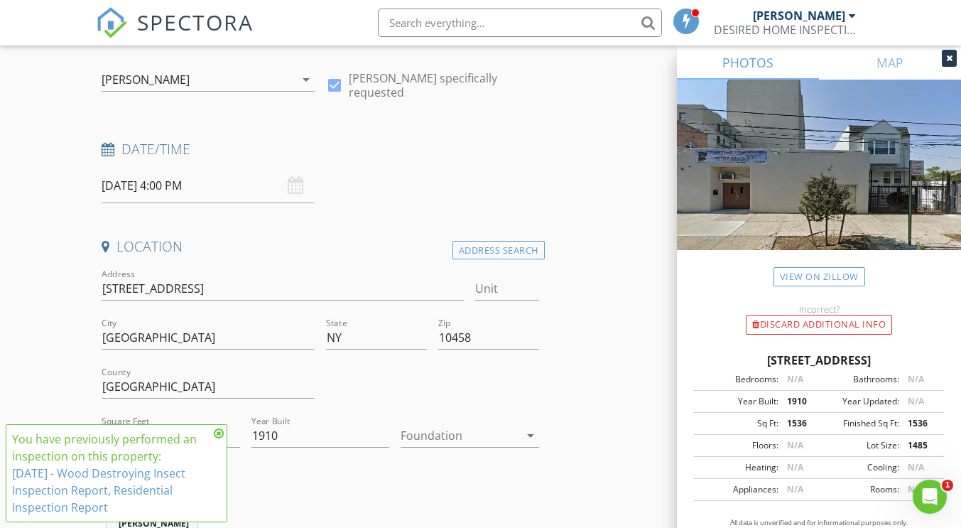
scroll to position [145, 0]
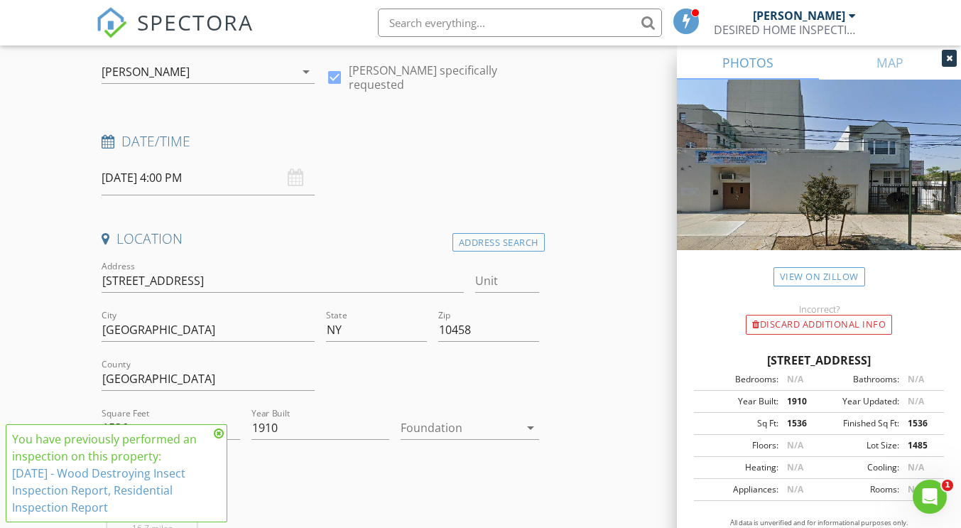
click at [216, 437] on icon at bounding box center [219, 432] width 10 height 11
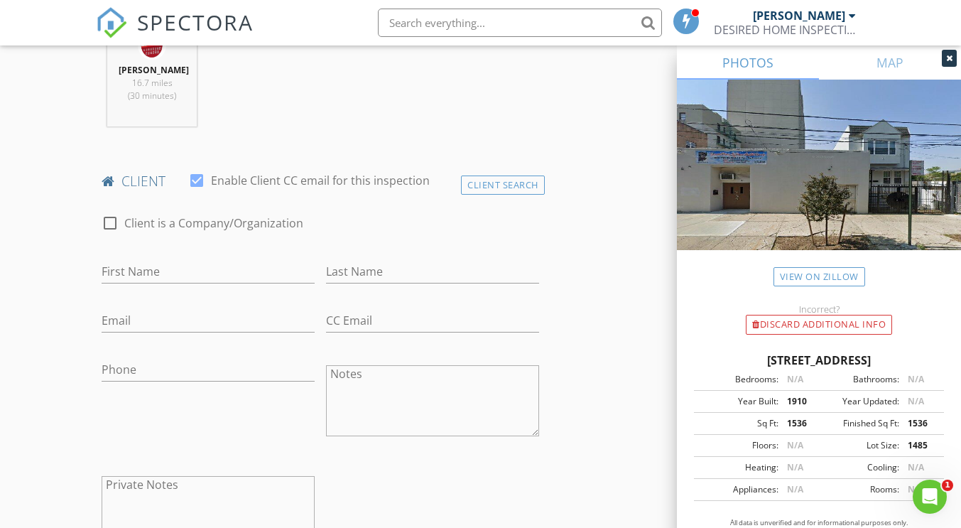
scroll to position [601, 0]
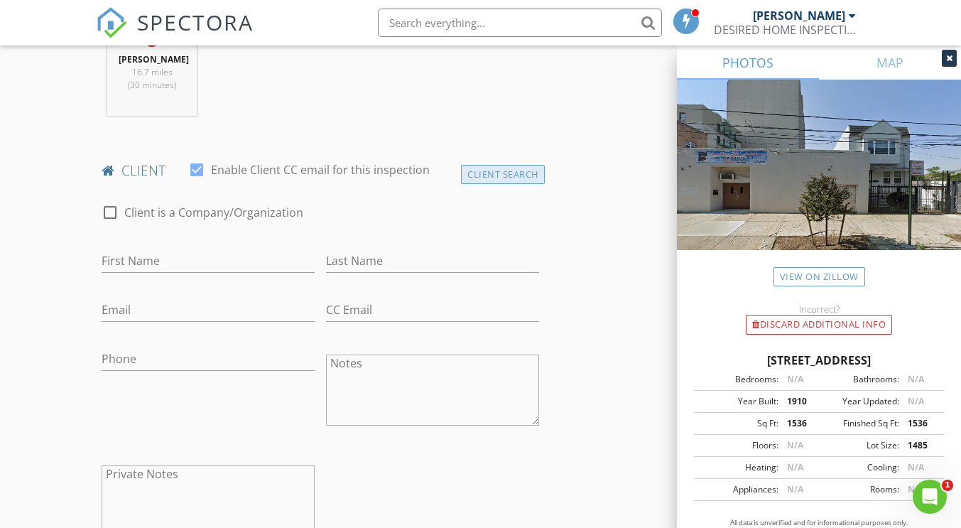
click at [521, 180] on div "Client Search" at bounding box center [503, 174] width 84 height 19
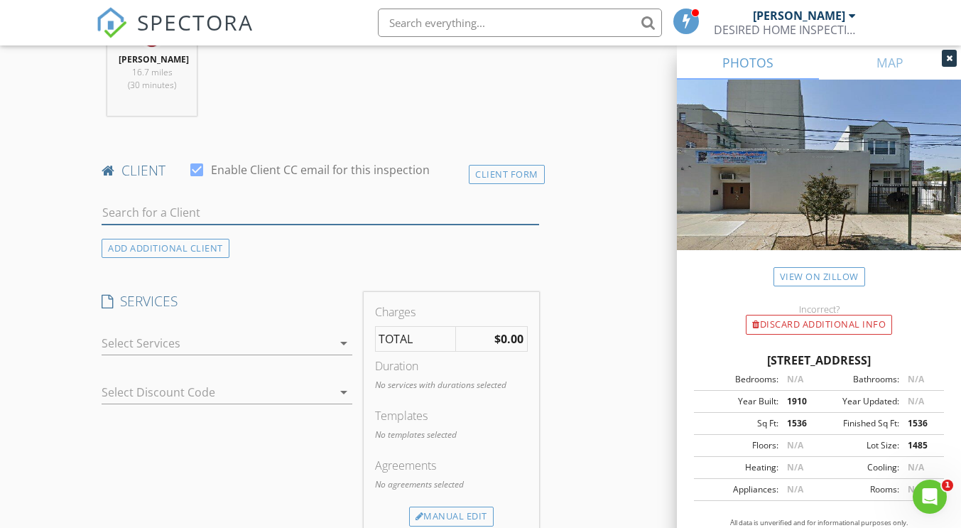
click at [137, 212] on input "text" at bounding box center [320, 212] width 437 height 23
type input "nancy"
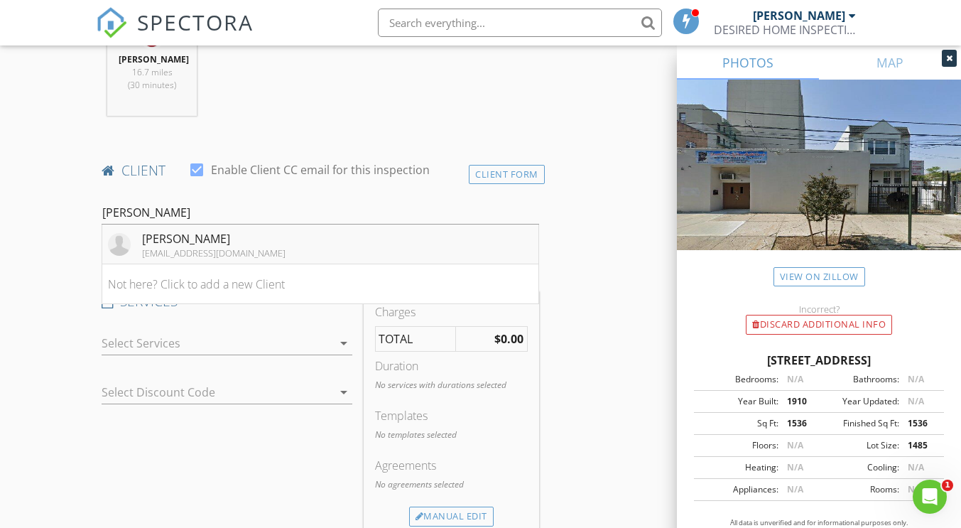
click at [204, 249] on div "[EMAIL_ADDRESS][DOMAIN_NAME]" at bounding box center [213, 252] width 143 height 11
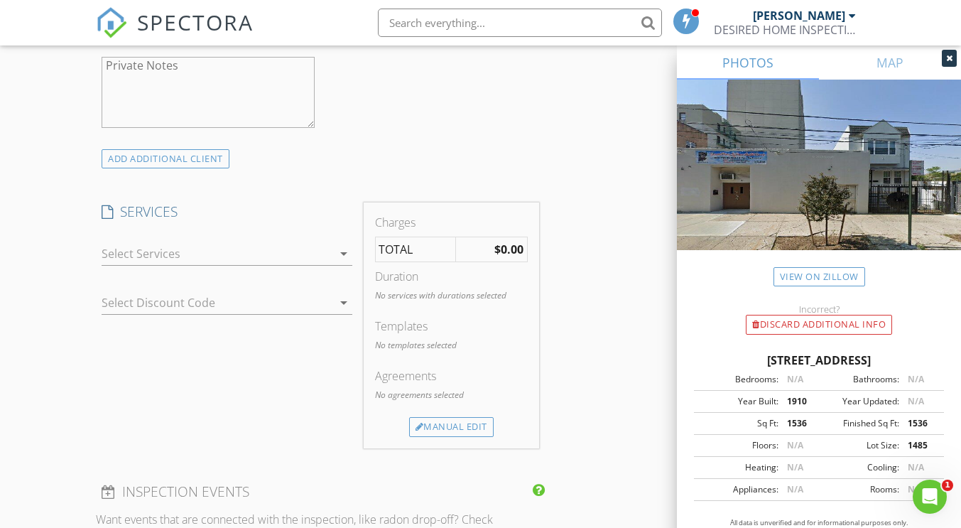
scroll to position [1013, 0]
click at [190, 251] on div at bounding box center [217, 250] width 230 height 23
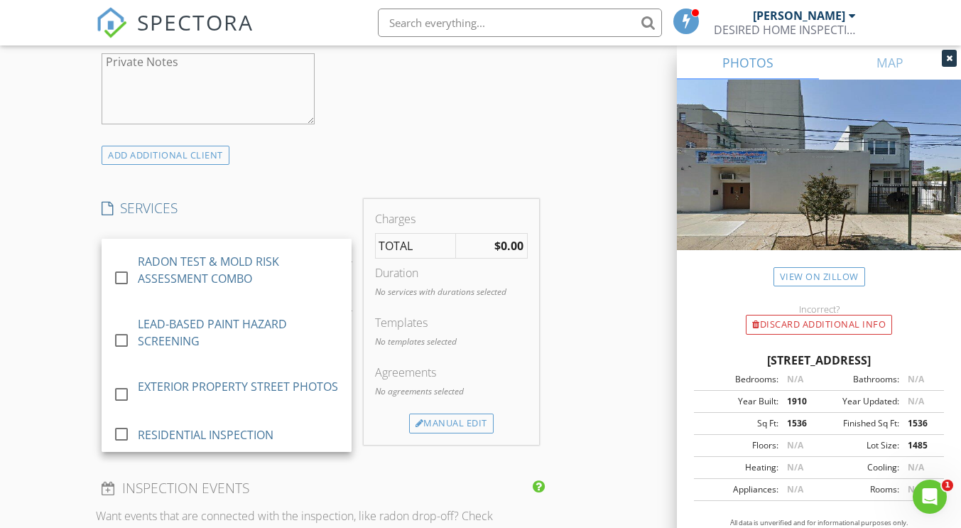
scroll to position [173, 0]
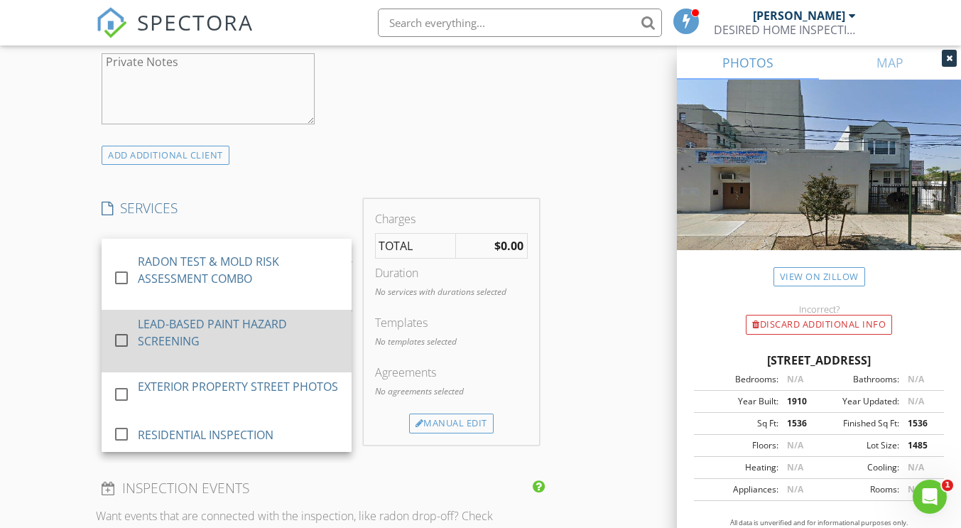
click at [229, 315] on div "LEAD-BASED PAINT HAZARD SCREENING" at bounding box center [239, 332] width 202 height 34
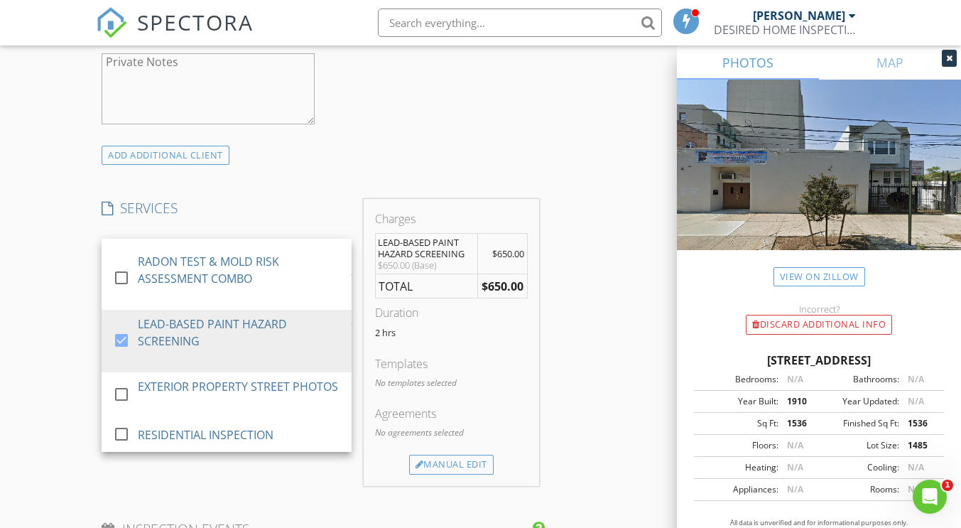
click at [584, 256] on div "INSPECTOR(S) check_box James Desir PRIMARY James Desir arrow_drop_down check_bo…" at bounding box center [480, 337] width 768 height 2370
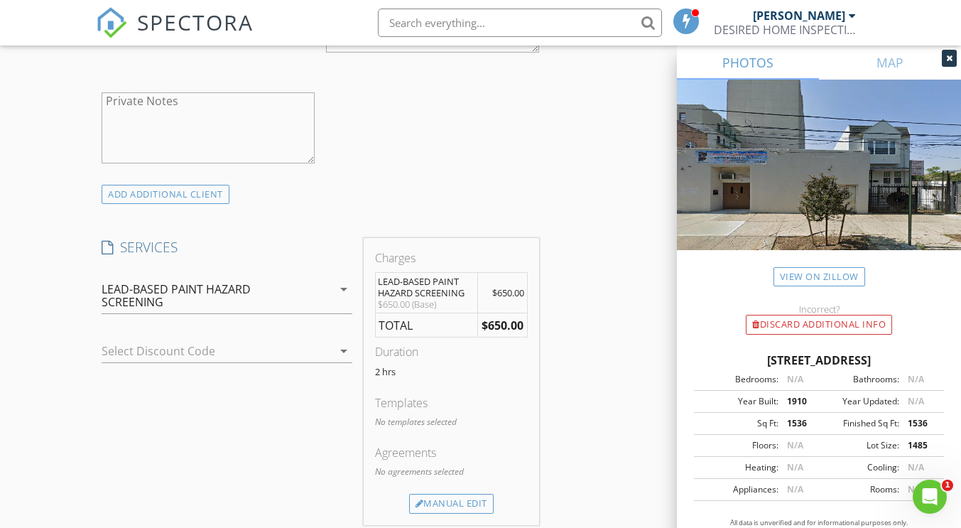
scroll to position [1038, 0]
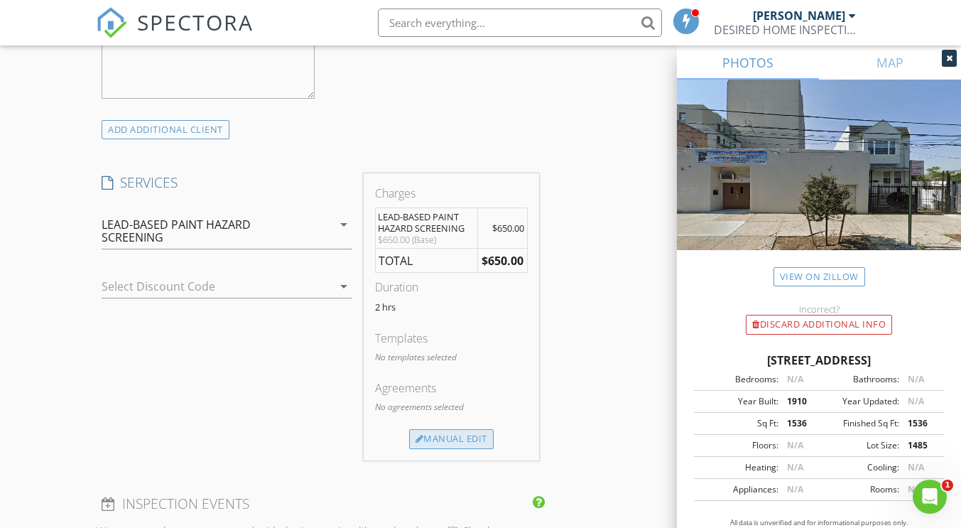
click at [466, 438] on div "Manual Edit" at bounding box center [451, 439] width 85 height 20
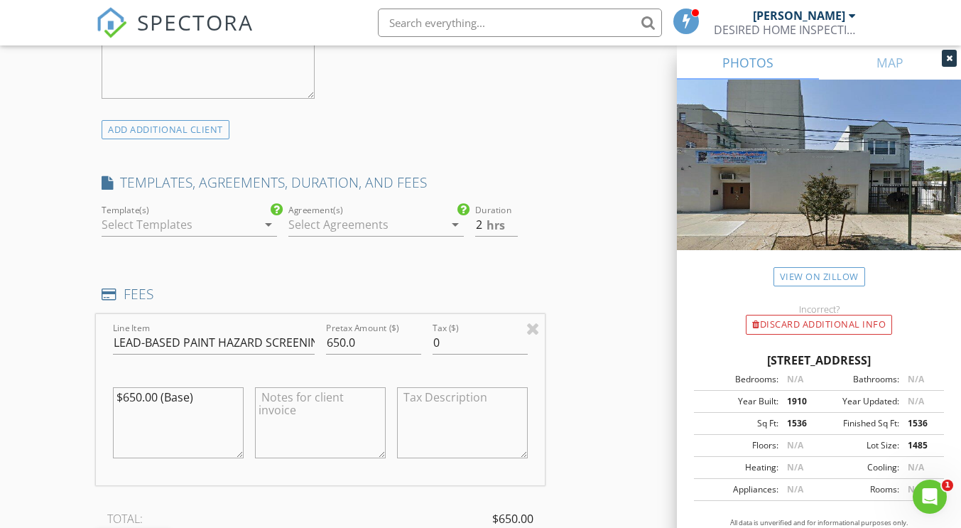
click at [265, 223] on icon "arrow_drop_down" at bounding box center [268, 224] width 17 height 17
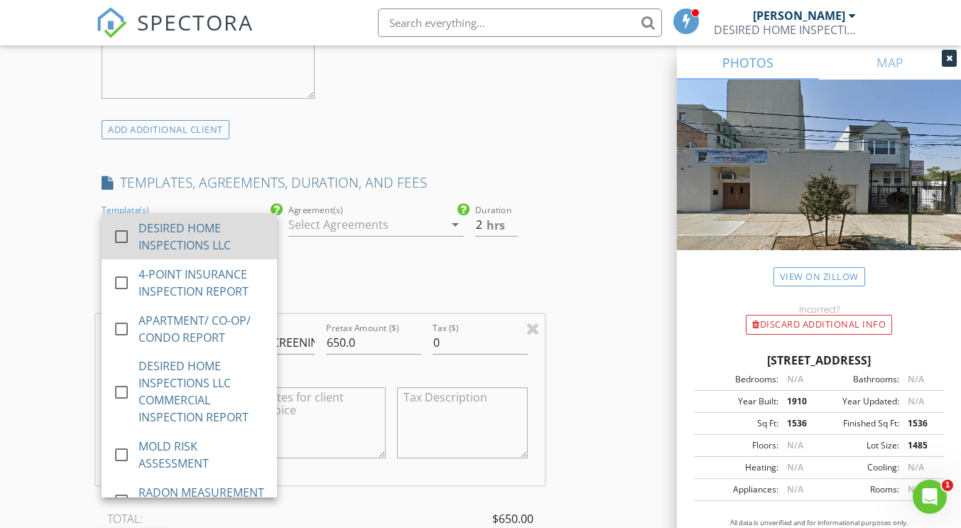
click at [143, 238] on div "DESIRED HOME INSPECTIONS LLC" at bounding box center [201, 236] width 127 height 34
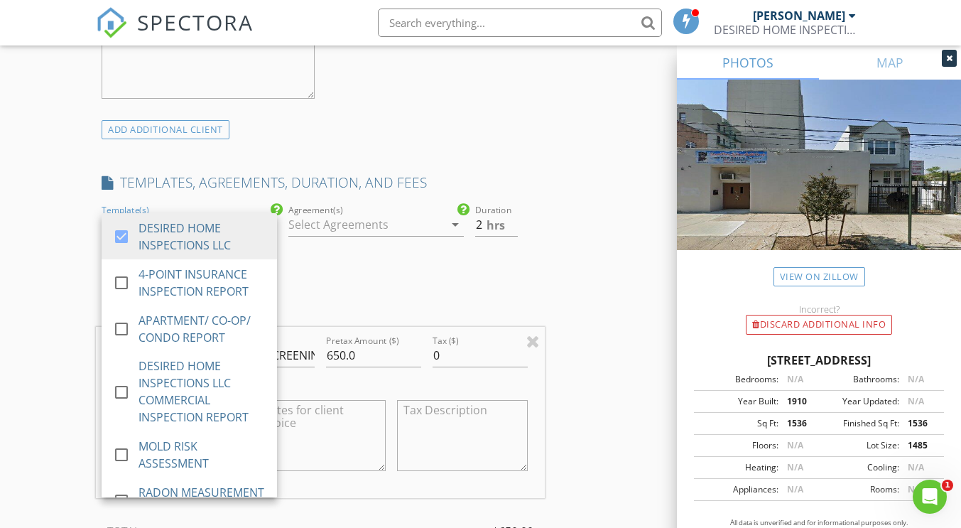
click at [369, 219] on div at bounding box center [366, 224] width 156 height 23
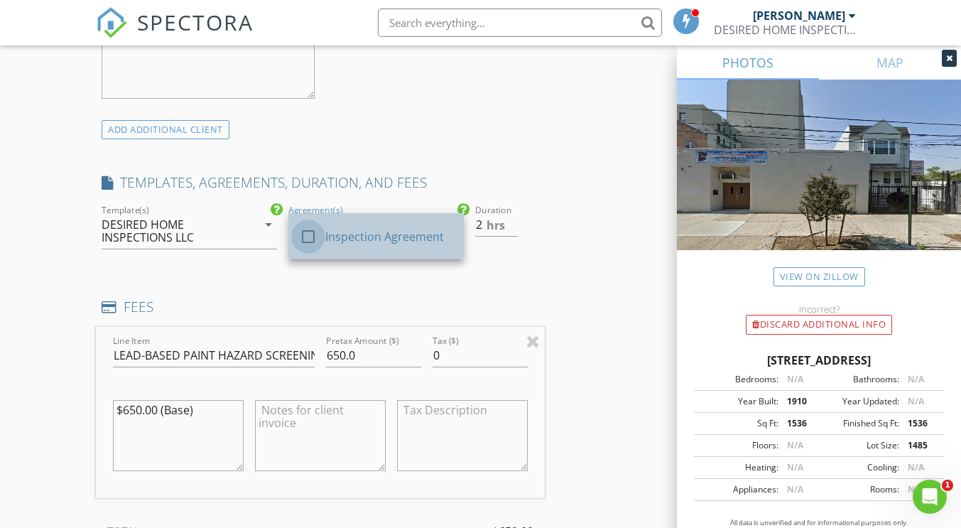
click at [302, 234] on div at bounding box center [308, 236] width 24 height 24
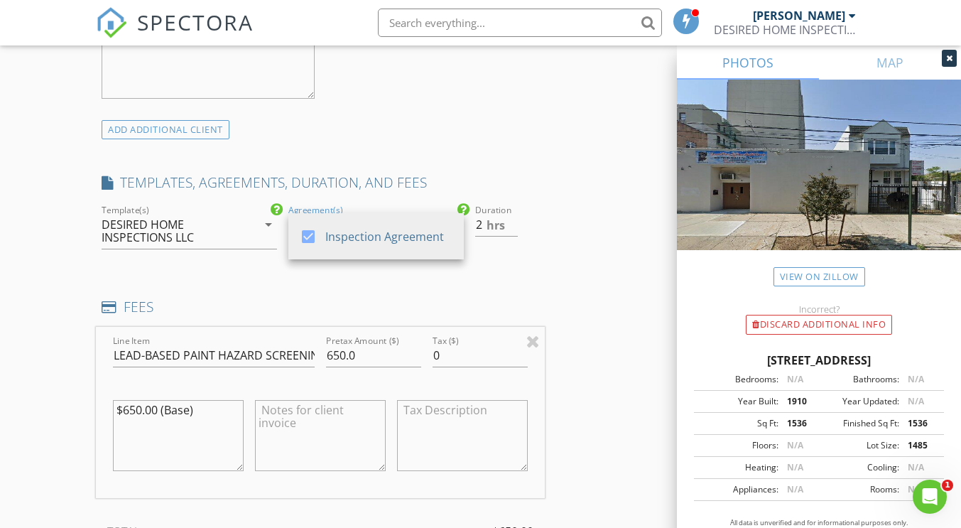
click at [560, 219] on div "INSPECTOR(S) check_box James Desir PRIMARY James Desir arrow_drop_down check_bo…" at bounding box center [480, 375] width 768 height 2496
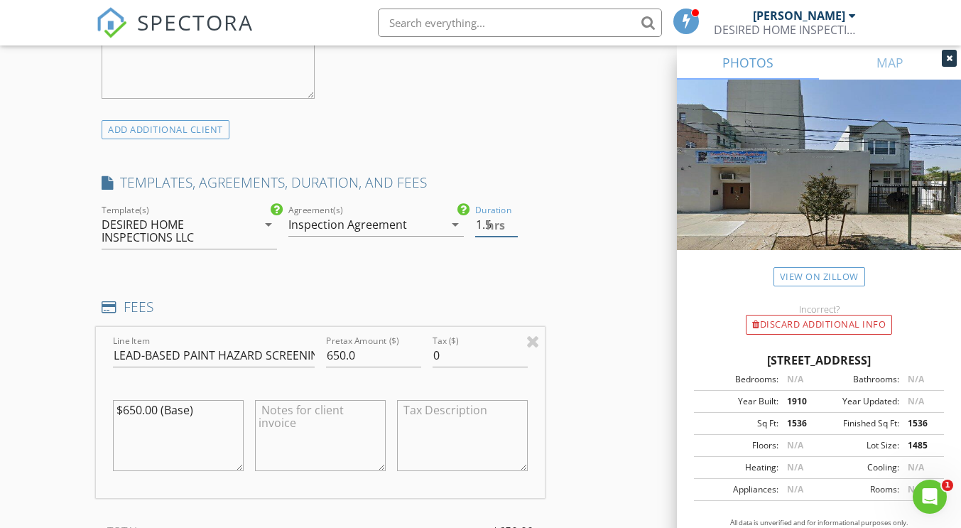
click at [513, 226] on input "1.5" at bounding box center [496, 224] width 42 height 23
click at [513, 226] on input "1" at bounding box center [496, 224] width 42 height 23
click at [512, 221] on input "1.5" at bounding box center [496, 224] width 42 height 23
click at [511, 220] on input "2" at bounding box center [496, 224] width 42 height 23
click at [511, 220] on input "2.5" at bounding box center [496, 224] width 42 height 23
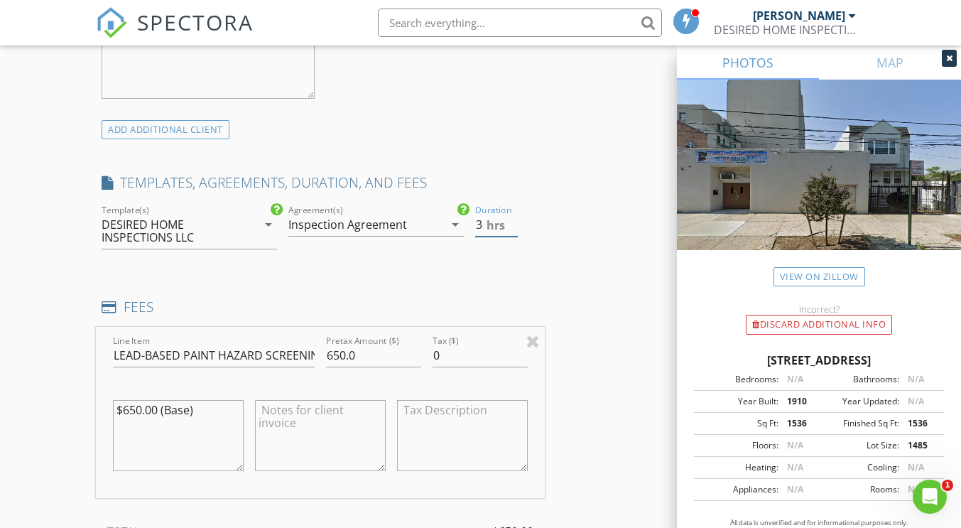
click at [511, 220] on input "3" at bounding box center [496, 224] width 42 height 23
click at [511, 220] on input "3.5" at bounding box center [496, 224] width 42 height 23
click at [511, 220] on input "4" at bounding box center [496, 224] width 42 height 23
click at [511, 220] on input "4.5" at bounding box center [496, 224] width 42 height 23
click at [511, 220] on input "5" at bounding box center [496, 224] width 42 height 23
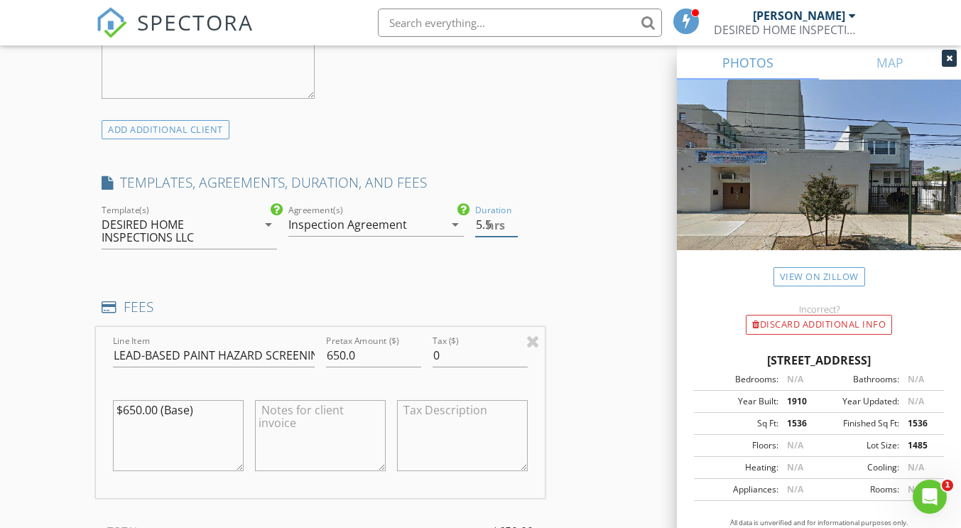
click at [511, 220] on input "5.5" at bounding box center [496, 224] width 42 height 23
type input "6"
click at [511, 220] on input "6" at bounding box center [496, 224] width 42 height 23
click at [391, 354] on input "650.0" at bounding box center [373, 355] width 95 height 23
type input "6"
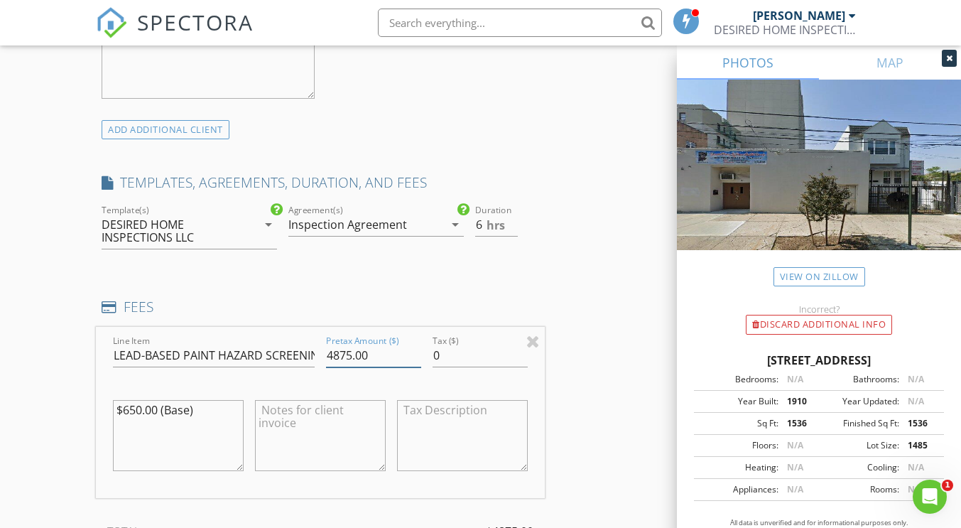
type input "4875.00"
paste textarea "The scope of the XRF Surface Component Scanning is limited to apartments 1, 2, …"
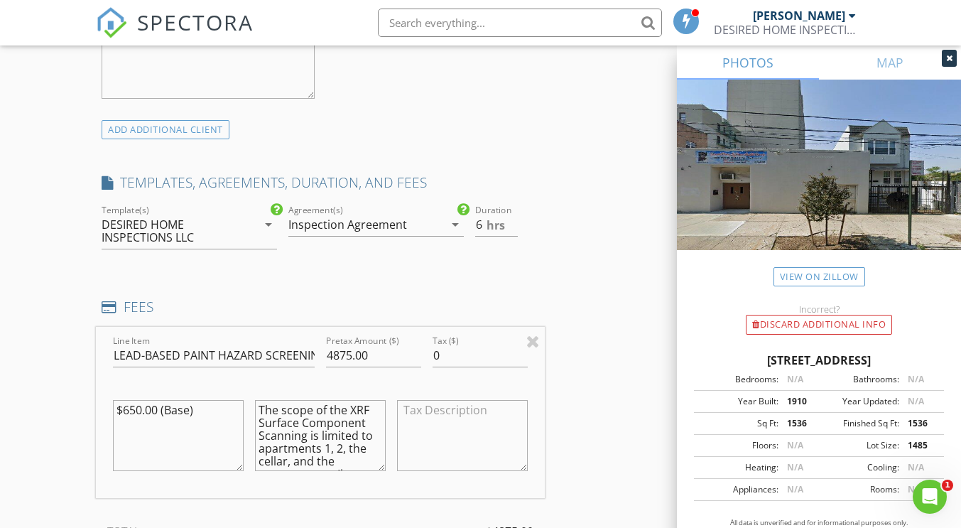
scroll to position [408, 0]
type textarea "The scope of the XRF Surface Component Scanning is limited to apartments 1, 2, …"
click at [156, 409] on textarea "$650.00 (Base)" at bounding box center [178, 435] width 131 height 71
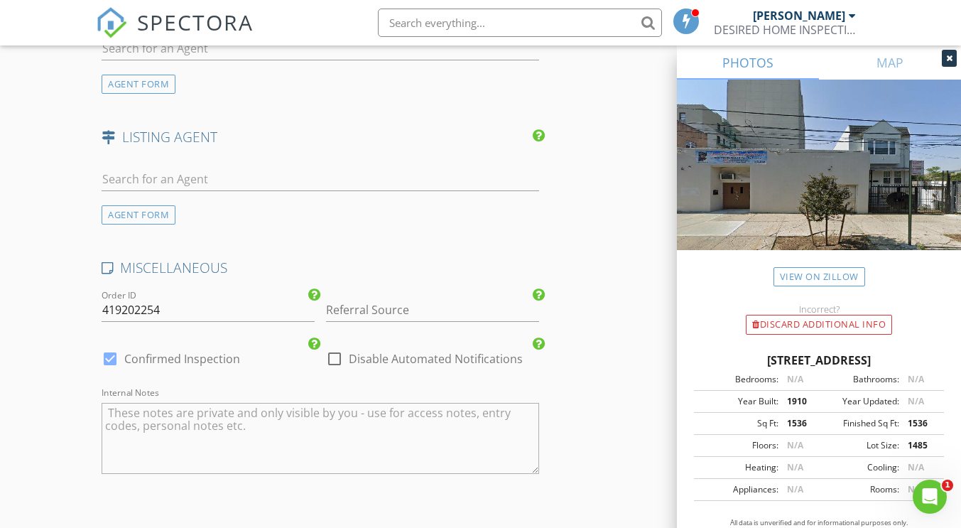
scroll to position [2167, 0]
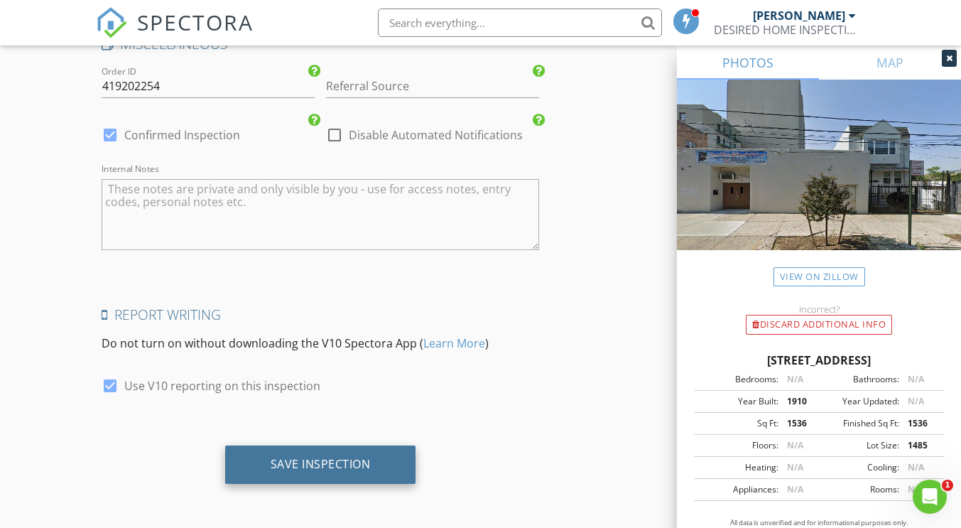
type textarea "$4,875 (Base)"
drag, startPoint x: 367, startPoint y: 472, endPoint x: 383, endPoint y: 469, distance: 15.9
click at [382, 471] on div "Save Inspection" at bounding box center [320, 464] width 191 height 38
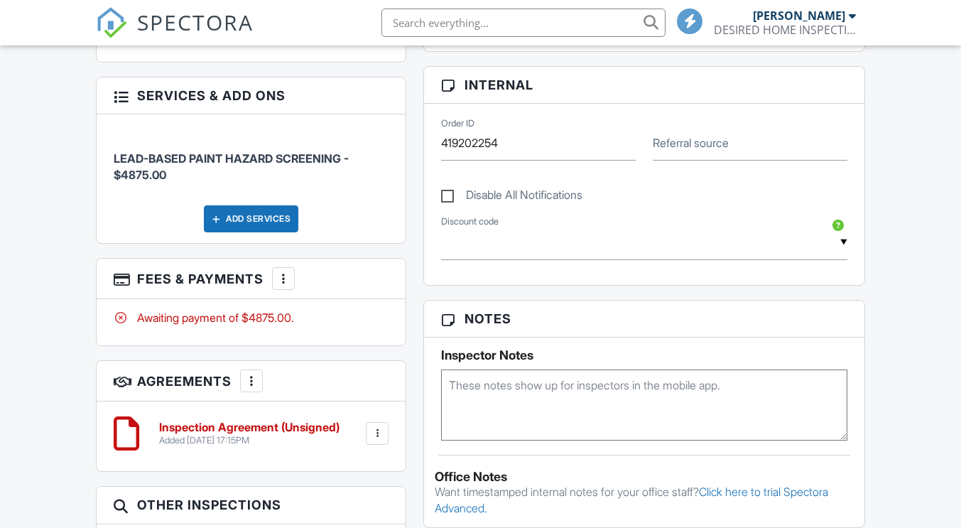
click at [292, 226] on div "Add Services" at bounding box center [251, 218] width 94 height 27
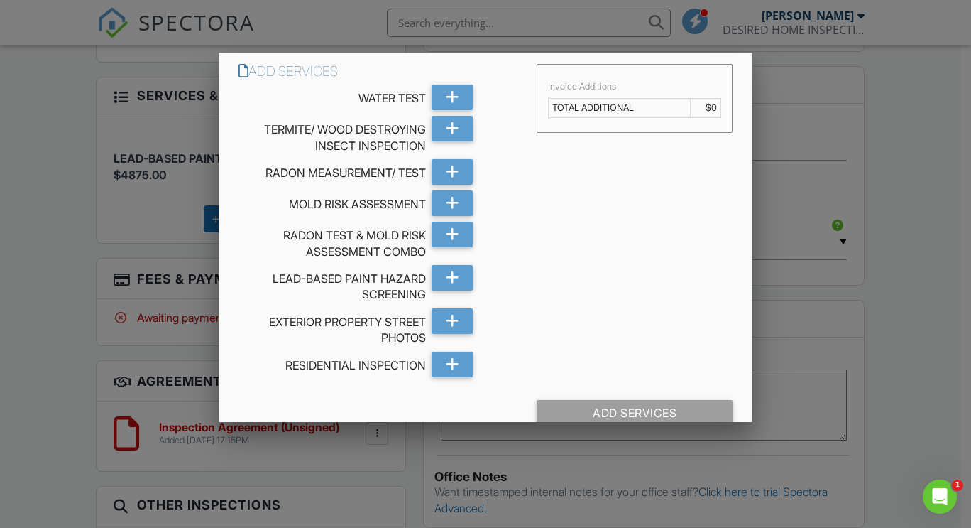
click at [944, 138] on div at bounding box center [485, 259] width 971 height 660
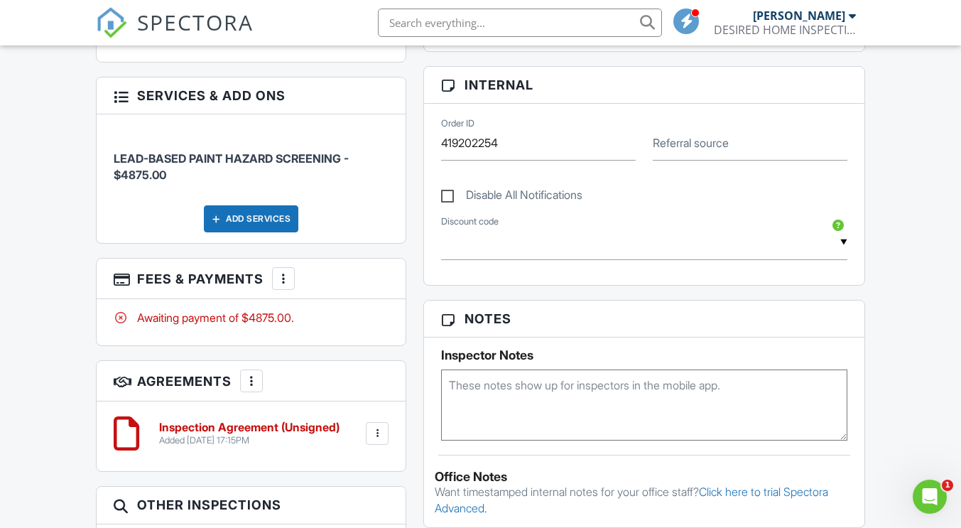
click at [285, 285] on div at bounding box center [283, 278] width 14 height 14
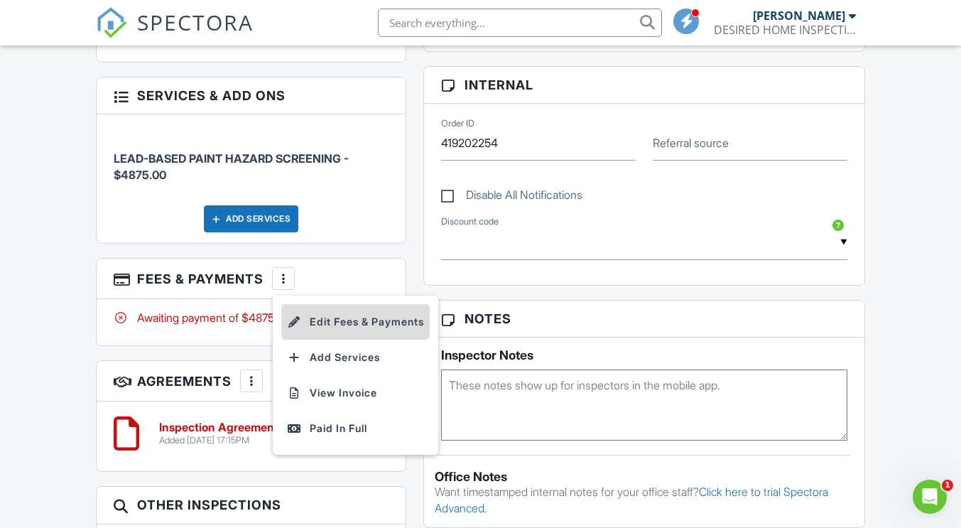
click at [386, 339] on li "Edit Fees & Payments" at bounding box center [355, 322] width 148 height 36
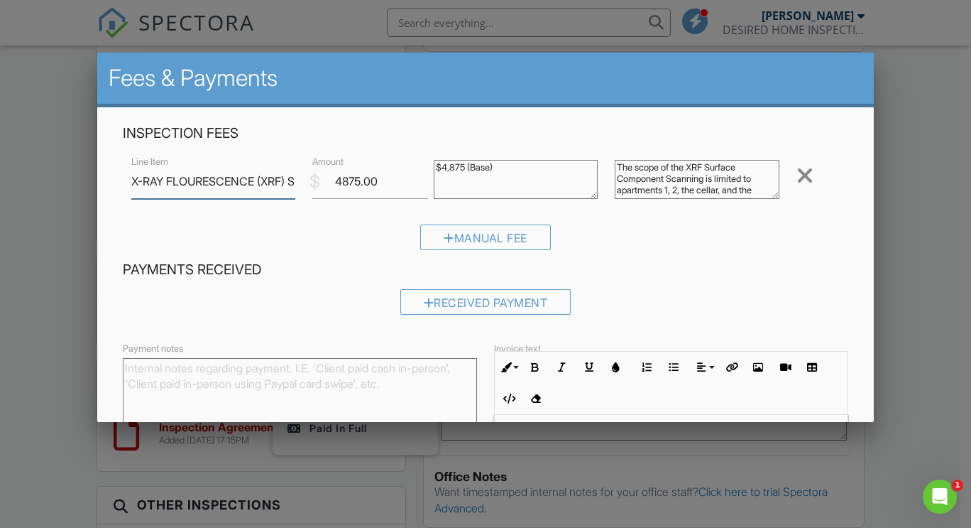
scroll to position [0, 173]
type input "X-RAY FLOURESCENCE (XRF) SURFACE COMPONENT TESTING"
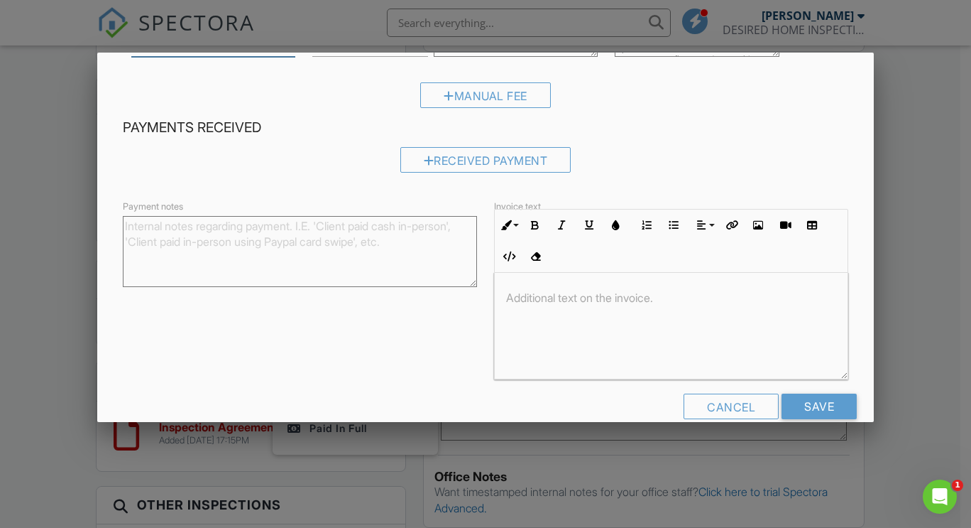
scroll to position [167, 0]
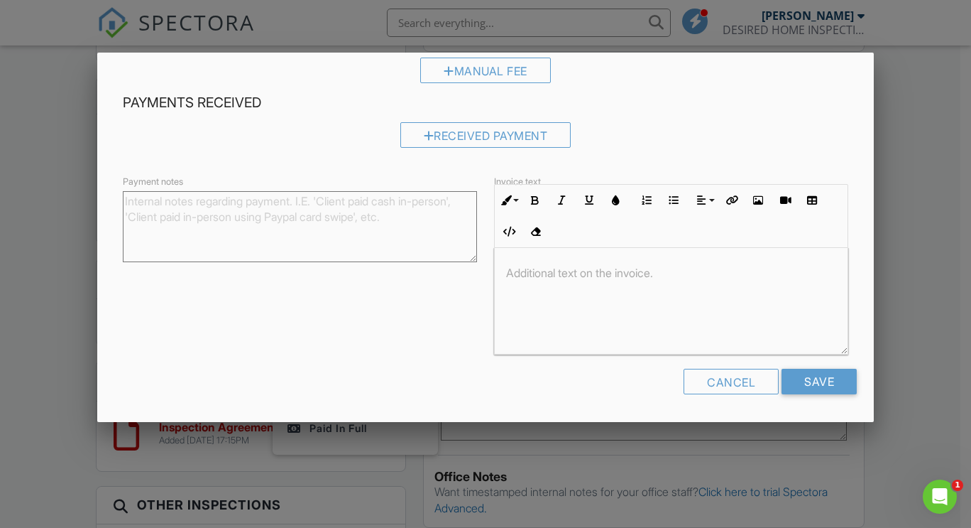
click at [514, 273] on p at bounding box center [671, 273] width 330 height 16
drag, startPoint x: 499, startPoint y: 271, endPoint x: 606, endPoint y: 302, distance: 111.0
click at [606, 302] on div "Original Cost: $5,850 Discount: $975" at bounding box center [671, 301] width 353 height 107
click at [540, 204] on button "Bold" at bounding box center [535, 200] width 27 height 27
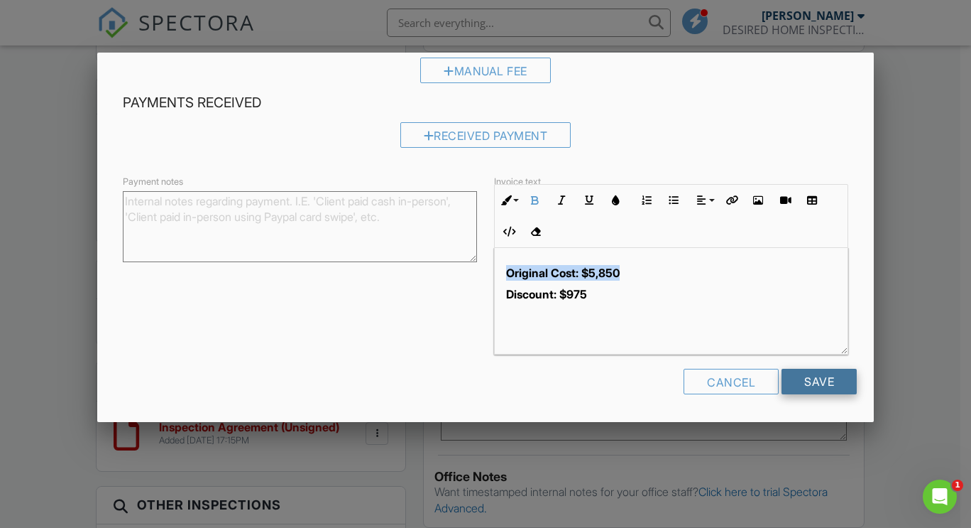
click at [803, 378] on input "Save" at bounding box center [819, 382] width 75 height 26
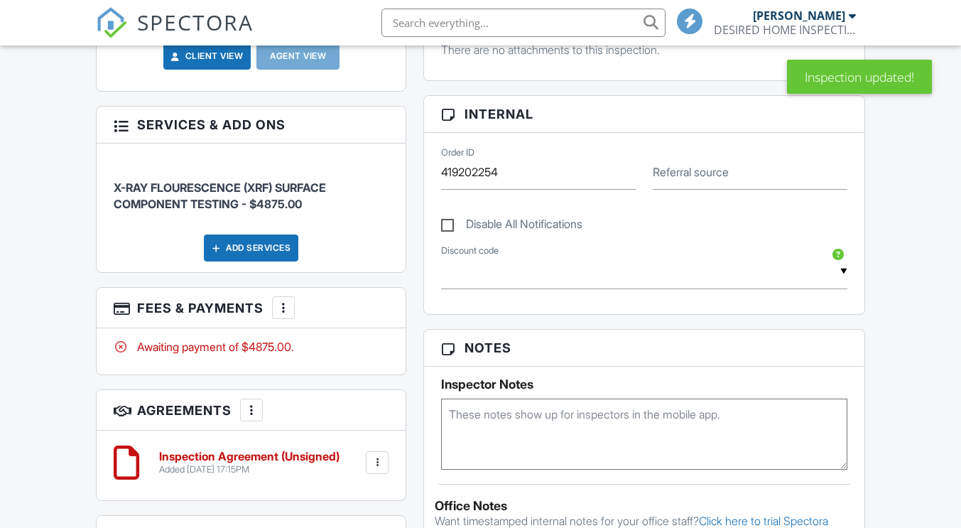
click at [285, 315] on div at bounding box center [283, 307] width 14 height 14
click at [285, 313] on div at bounding box center [283, 307] width 14 height 14
drag, startPoint x: 289, startPoint y: 322, endPoint x: 272, endPoint y: 321, distance: 17.1
drag, startPoint x: 272, startPoint y: 321, endPoint x: 219, endPoint y: 313, distance: 53.8
click at [219, 314] on h3 "Fees & Payments More Edit Fees & Payments Add Services View Invoice Paid In Full" at bounding box center [251, 308] width 309 height 40
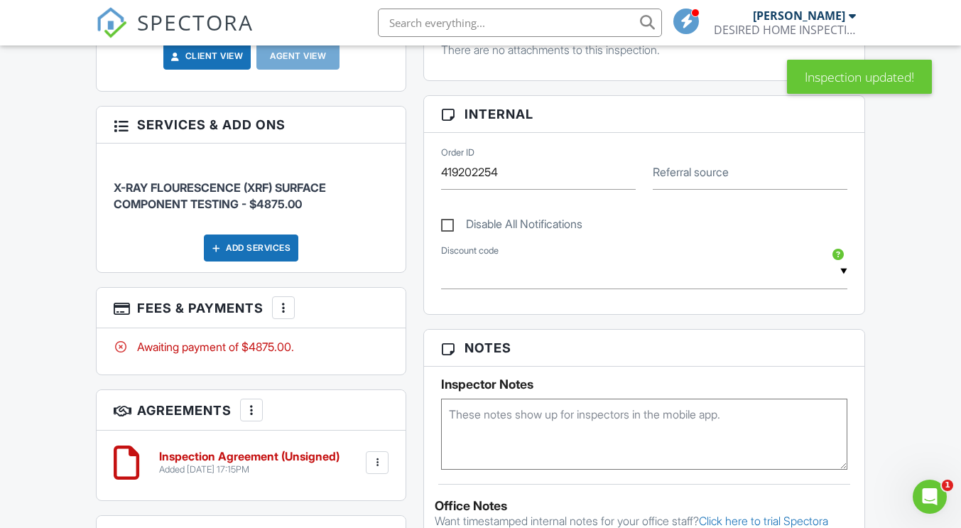
click at [278, 308] on div at bounding box center [283, 307] width 14 height 14
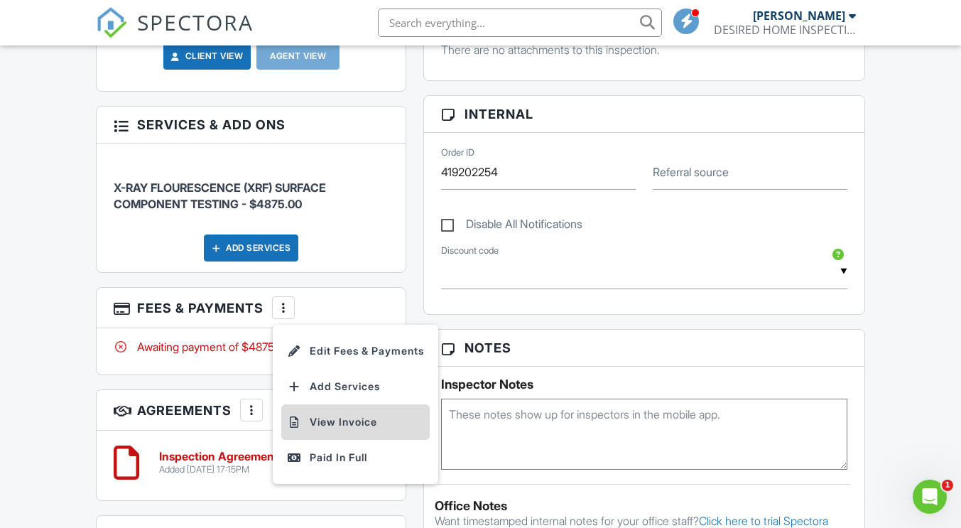
click at [356, 429] on li "View Invoice" at bounding box center [355, 422] width 148 height 36
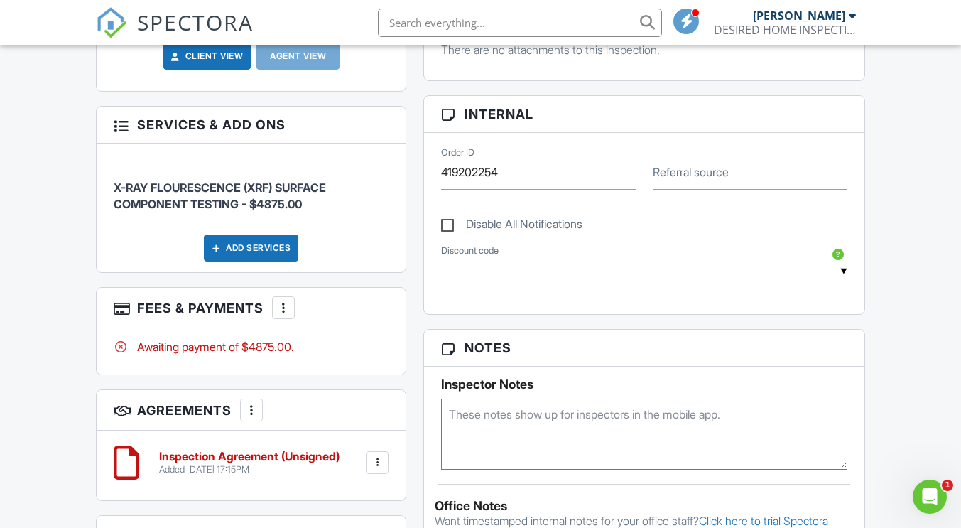
click at [288, 463] on h6 "Inspection Agreement (Unsigned)" at bounding box center [249, 456] width 180 height 13
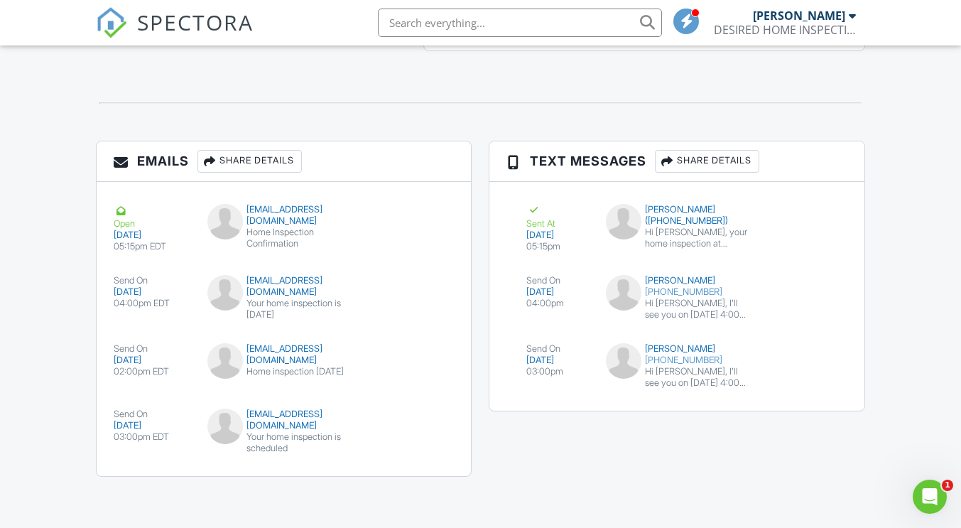
scroll to position [1589, 0]
click at [280, 431] on div "[EMAIL_ADDRESS][DOMAIN_NAME]" at bounding box center [283, 419] width 153 height 23
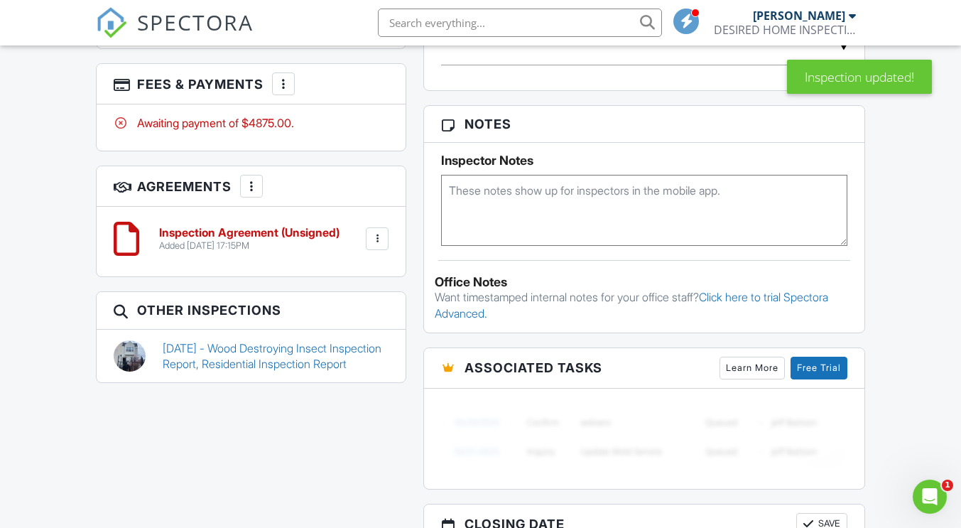
click at [286, 239] on h6 "Inspection Agreement (Unsigned)" at bounding box center [249, 233] width 180 height 13
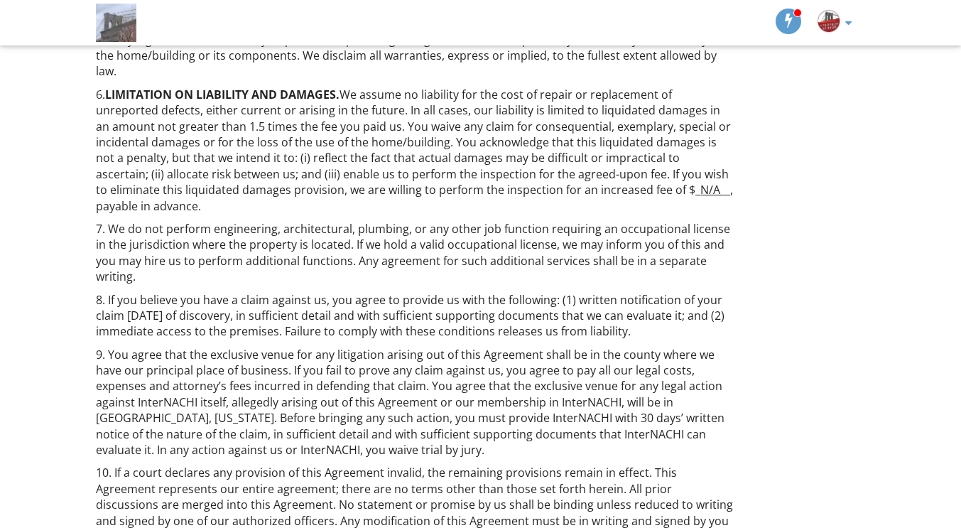
scroll to position [945, 0]
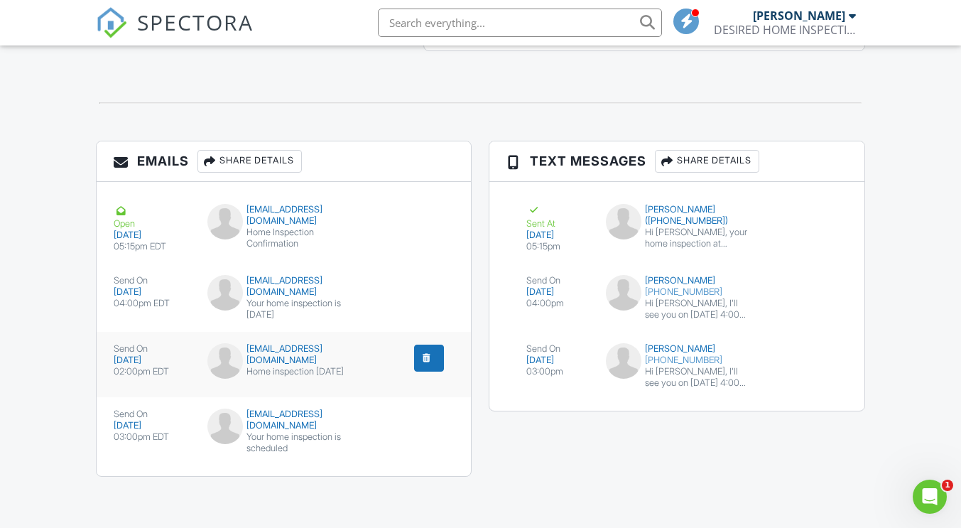
drag, startPoint x: 420, startPoint y: 354, endPoint x: 402, endPoint y: 370, distance: 24.1
drag, startPoint x: 402, startPoint y: 370, endPoint x: 689, endPoint y: 413, distance: 290.0
click at [687, 419] on div "Emails Share Details Open [DATE] 05:15pm EDT [EMAIL_ADDRESS][DOMAIN_NAME] Home …" at bounding box center [479, 316] width 785 height 350
